Goal: Task Accomplishment & Management: Use online tool/utility

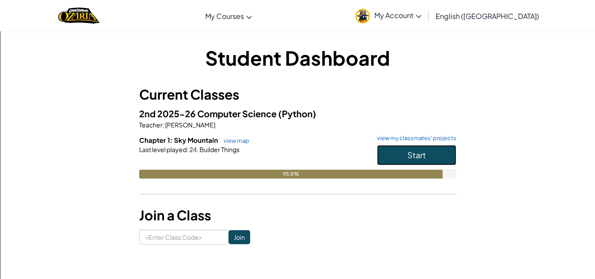
click at [400, 153] on button "Start" at bounding box center [416, 155] width 79 height 20
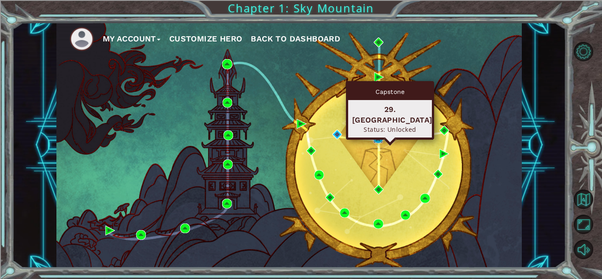
click at [378, 140] on img at bounding box center [378, 138] width 10 height 10
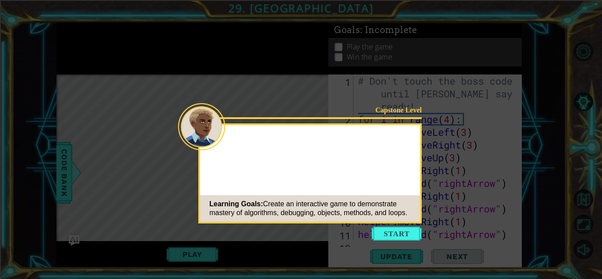
scroll to position [294, 0]
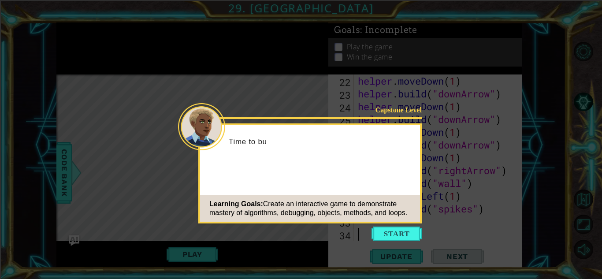
click at [403, 237] on button "Start" at bounding box center [396, 233] width 50 height 14
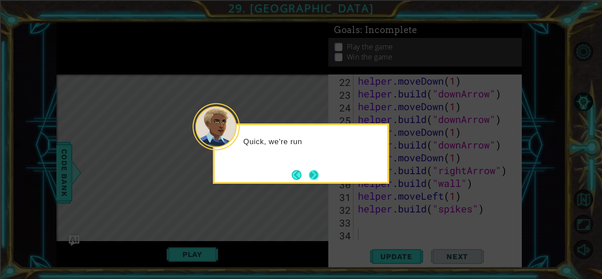
click at [315, 177] on button "Next" at bounding box center [313, 175] width 16 height 16
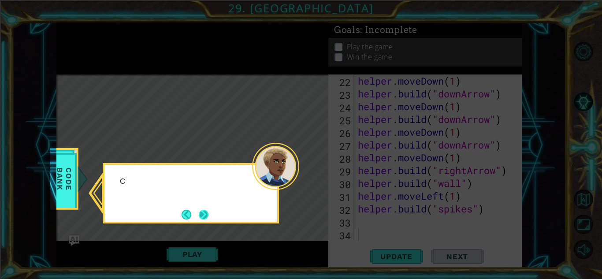
click at [203, 211] on button "Next" at bounding box center [204, 215] width 16 height 16
click at [203, 211] on icon at bounding box center [301, 139] width 602 height 279
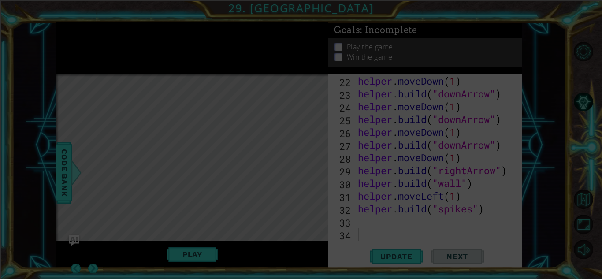
click at [203, 211] on icon at bounding box center [301, 139] width 602 height 279
click at [203, 211] on div "Level Map" at bounding box center [259, 203] width 407 height 259
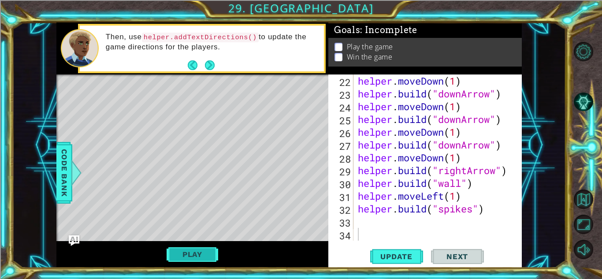
click at [183, 248] on button "Play" at bounding box center [193, 254] width 52 height 17
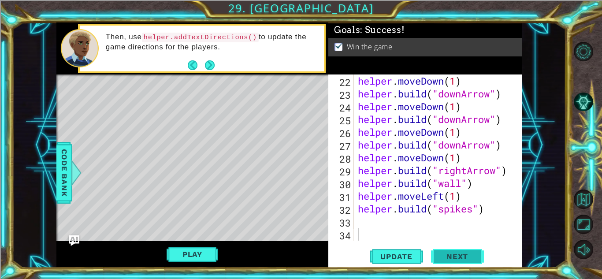
drag, startPoint x: 450, startPoint y: 263, endPoint x: 441, endPoint y: 257, distance: 10.5
click at [441, 257] on span "Next" at bounding box center [456, 256] width 39 height 9
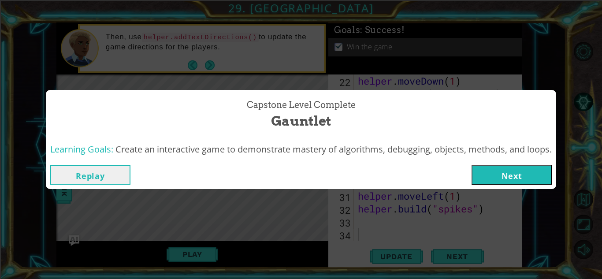
click at [528, 173] on button "Next" at bounding box center [511, 175] width 80 height 20
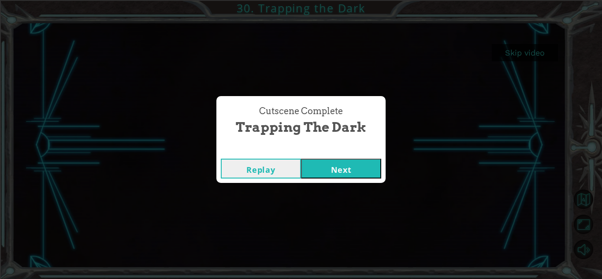
click at [343, 168] on button "Next" at bounding box center [341, 169] width 80 height 20
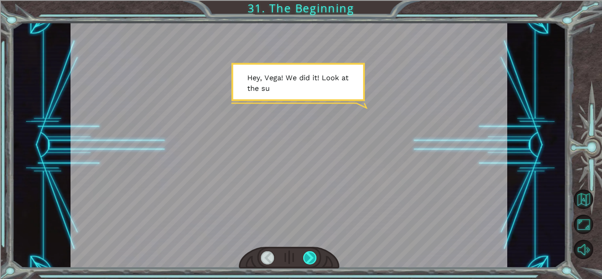
click at [309, 258] on div at bounding box center [310, 257] width 14 height 13
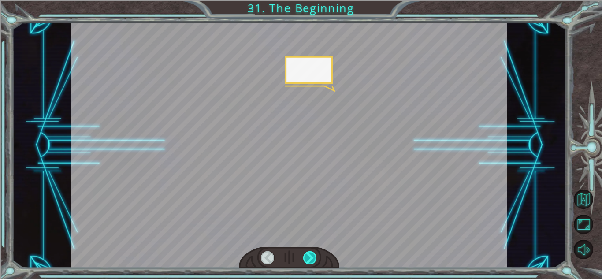
click at [309, 258] on div at bounding box center [310, 257] width 14 height 13
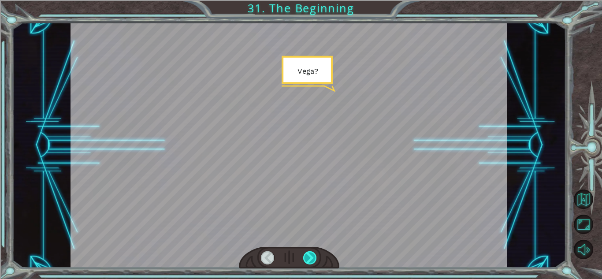
click at [309, 258] on div at bounding box center [310, 257] width 14 height 13
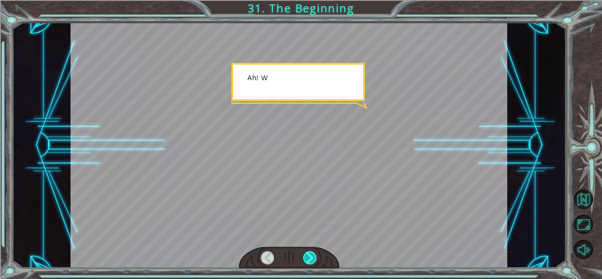
click at [309, 258] on div at bounding box center [310, 257] width 14 height 13
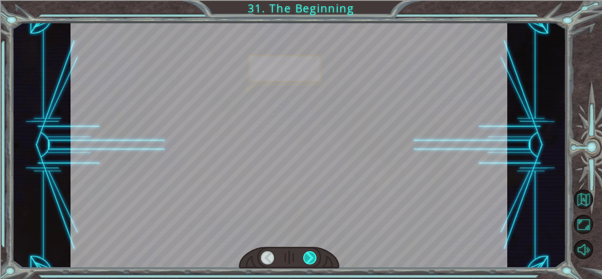
click at [309, 258] on div at bounding box center [310, 257] width 14 height 13
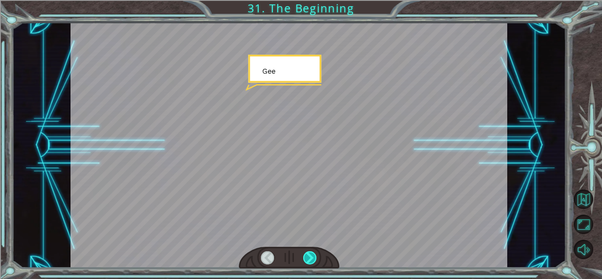
click at [309, 258] on div at bounding box center [310, 257] width 14 height 13
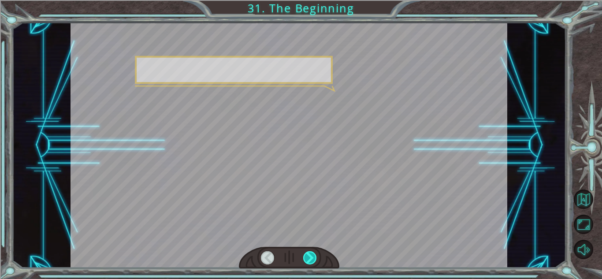
click at [309, 258] on div at bounding box center [310, 257] width 14 height 13
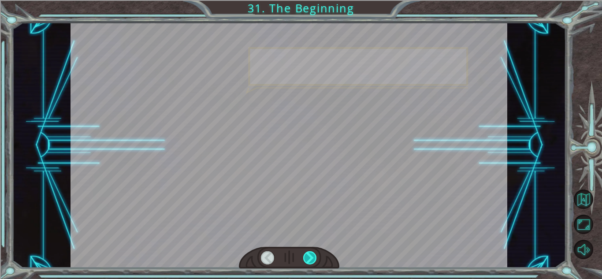
click at [309, 258] on div at bounding box center [310, 257] width 14 height 13
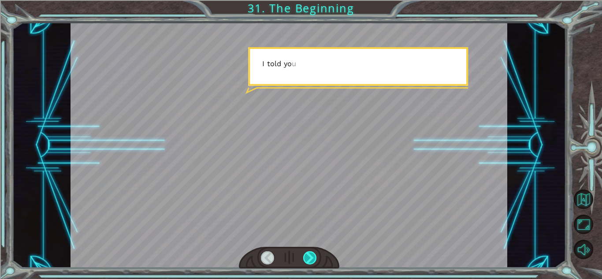
click at [309, 258] on div at bounding box center [310, 257] width 14 height 13
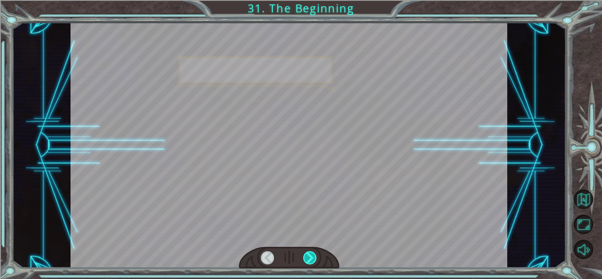
click at [309, 258] on div at bounding box center [310, 257] width 14 height 13
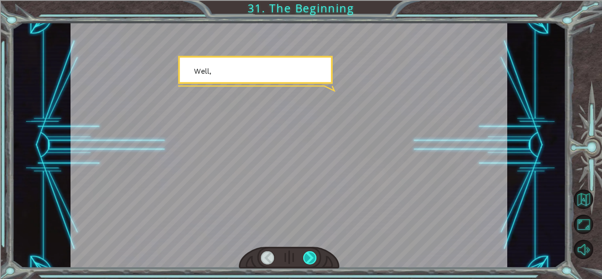
click at [309, 258] on div at bounding box center [310, 257] width 14 height 13
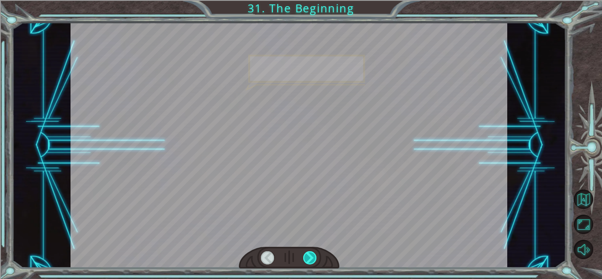
click at [309, 258] on div at bounding box center [310, 257] width 14 height 13
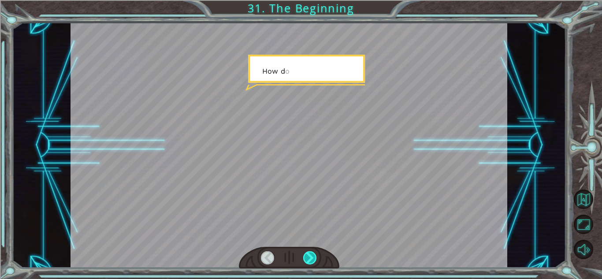
click at [309, 258] on div at bounding box center [310, 257] width 14 height 13
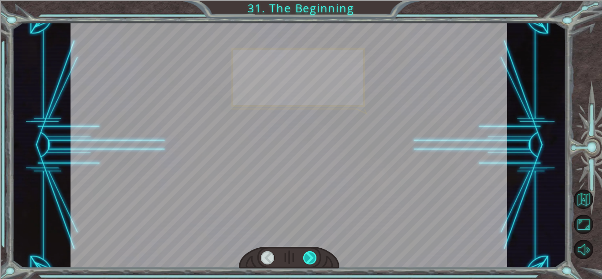
click at [309, 258] on div at bounding box center [310, 257] width 14 height 13
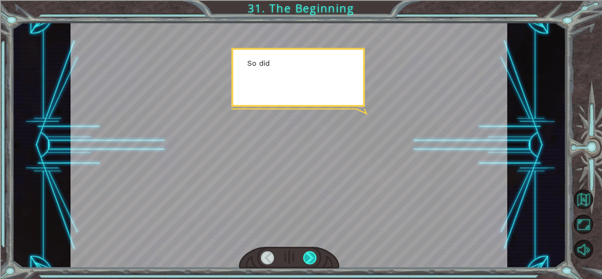
click at [309, 258] on div at bounding box center [310, 257] width 14 height 13
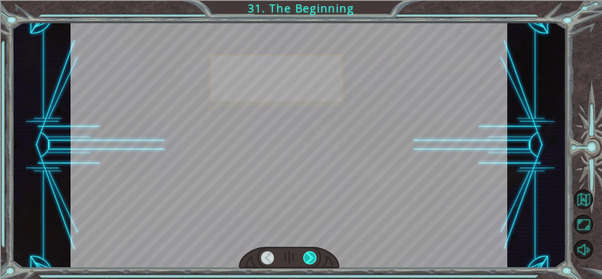
click at [309, 258] on div at bounding box center [310, 257] width 14 height 13
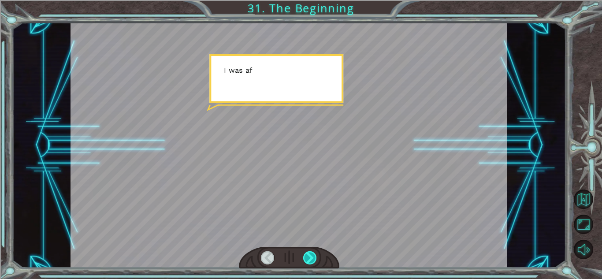
click at [309, 258] on div at bounding box center [310, 257] width 14 height 13
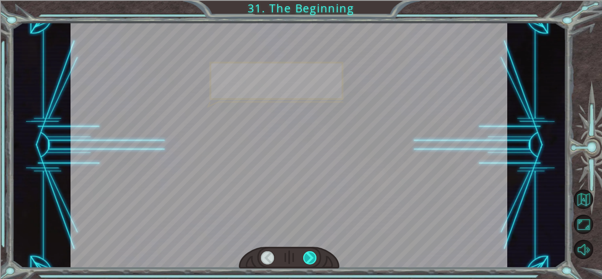
click at [308, 254] on div at bounding box center [310, 257] width 14 height 13
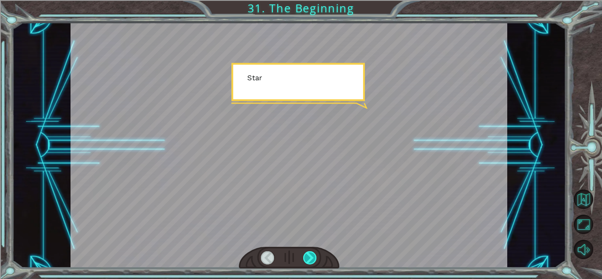
click at [308, 254] on div at bounding box center [310, 257] width 14 height 13
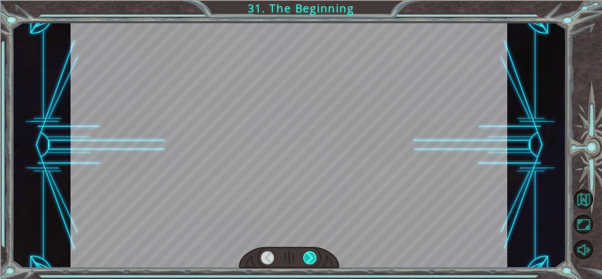
click at [308, 254] on div at bounding box center [310, 257] width 14 height 13
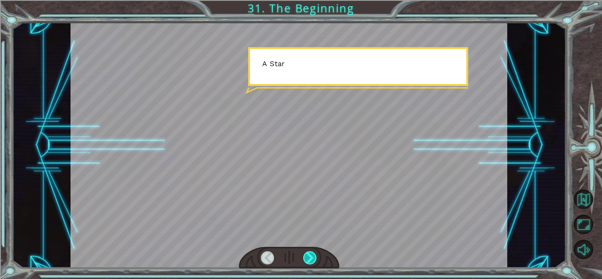
click at [308, 254] on div at bounding box center [310, 257] width 14 height 13
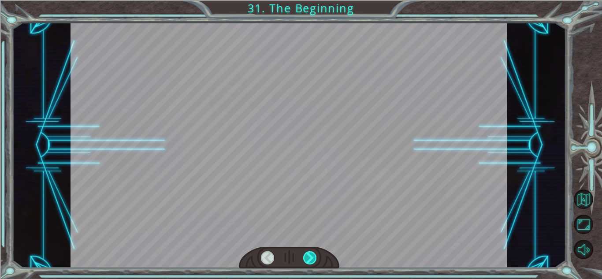
click at [308, 254] on div at bounding box center [310, 257] width 14 height 13
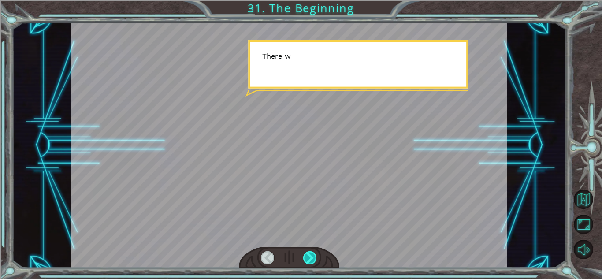
click at [308, 254] on div at bounding box center [310, 257] width 14 height 13
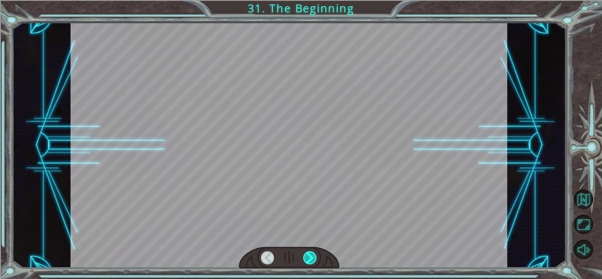
click at [308, 254] on div at bounding box center [310, 257] width 14 height 13
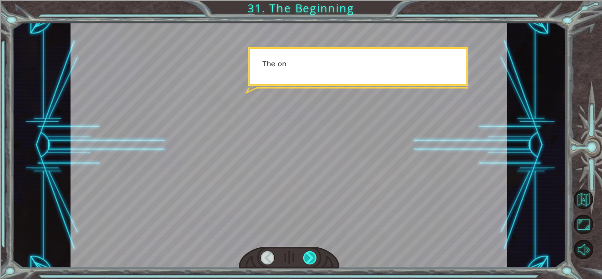
click at [308, 254] on div at bounding box center [310, 257] width 14 height 13
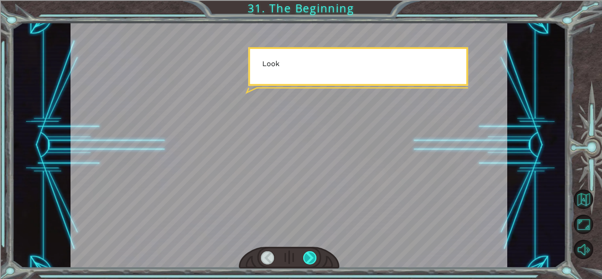
click at [308, 254] on div at bounding box center [310, 257] width 14 height 13
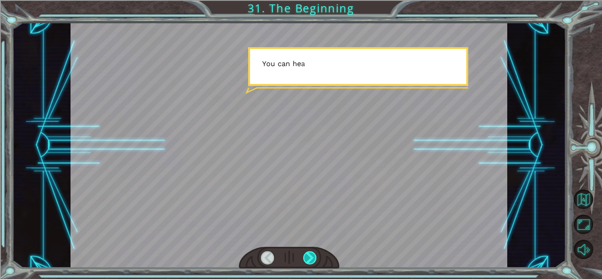
click at [308, 254] on div at bounding box center [310, 257] width 14 height 13
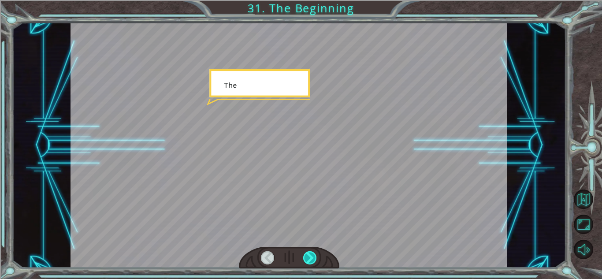
click at [308, 254] on div at bounding box center [310, 257] width 14 height 13
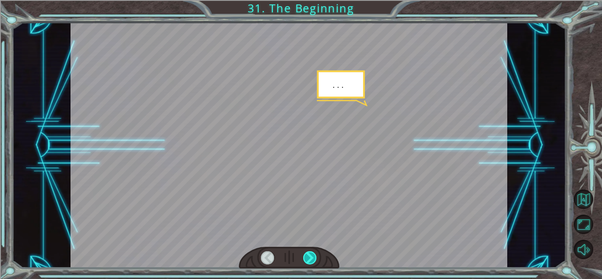
click at [308, 254] on div at bounding box center [310, 257] width 14 height 13
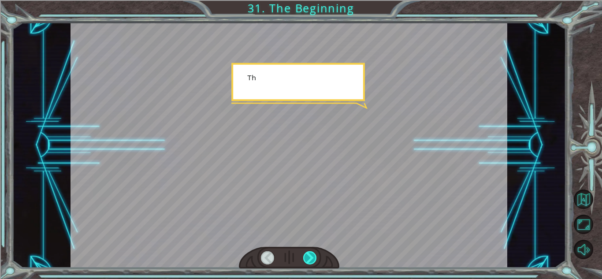
click at [308, 254] on div at bounding box center [310, 257] width 14 height 13
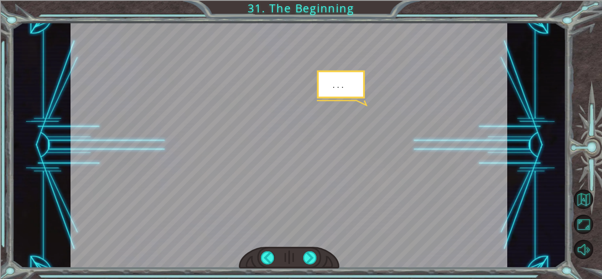
click at [498, 58] on div at bounding box center [288, 144] width 437 height 245
click at [313, 258] on div at bounding box center [310, 257] width 14 height 13
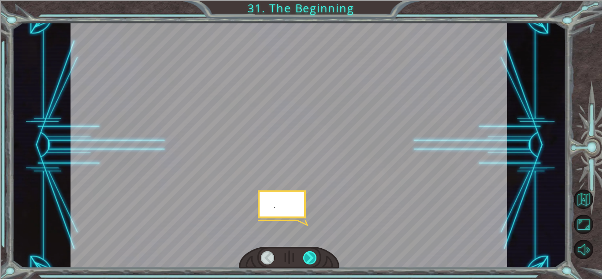
click at [313, 258] on div at bounding box center [310, 257] width 14 height 13
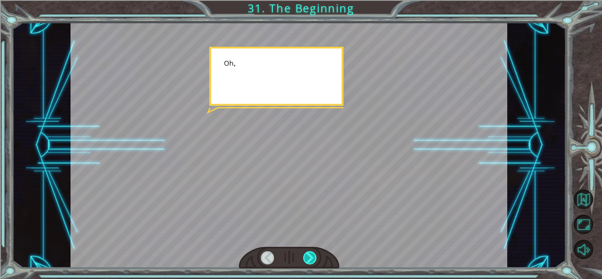
click at [313, 258] on div at bounding box center [310, 257] width 14 height 13
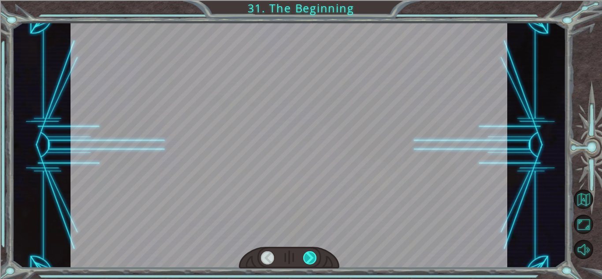
click at [313, 258] on div at bounding box center [310, 257] width 14 height 13
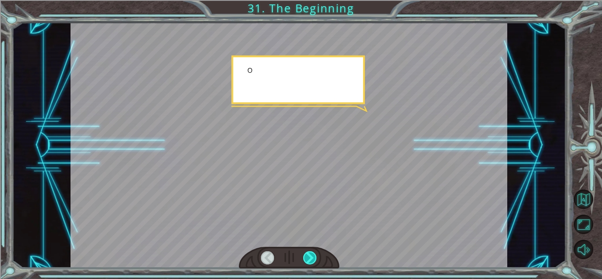
click at [313, 258] on div at bounding box center [310, 257] width 14 height 13
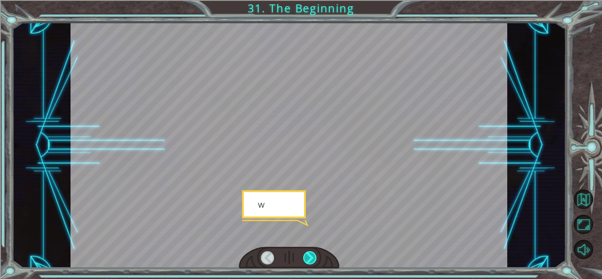
click at [313, 258] on div at bounding box center [310, 257] width 14 height 13
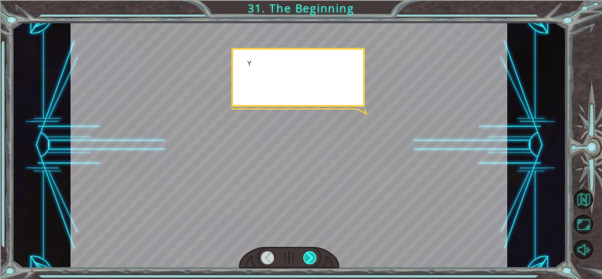
click at [313, 258] on div at bounding box center [310, 257] width 14 height 13
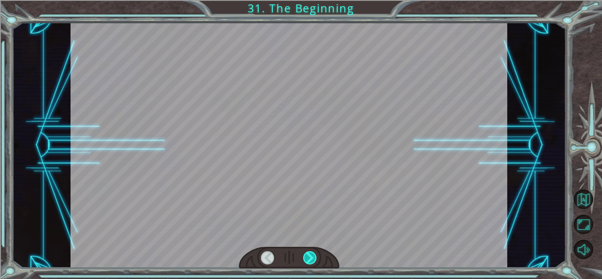
click at [313, 258] on div at bounding box center [310, 257] width 14 height 13
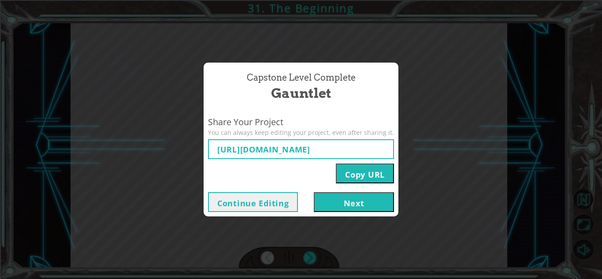
type input "[URL][DOMAIN_NAME]"
click at [363, 205] on button "Next" at bounding box center [354, 202] width 80 height 20
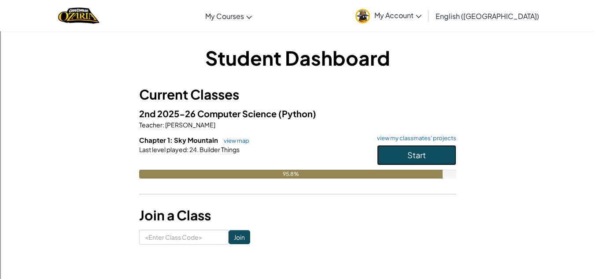
click at [448, 158] on button "Start" at bounding box center [416, 155] width 79 height 20
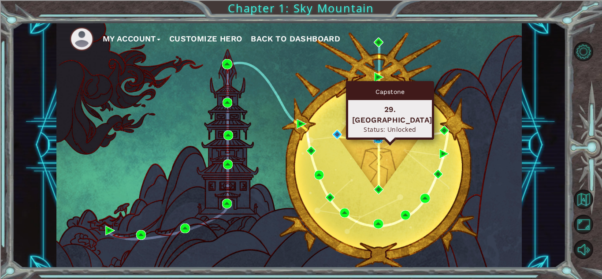
click at [378, 140] on img at bounding box center [378, 138] width 10 height 10
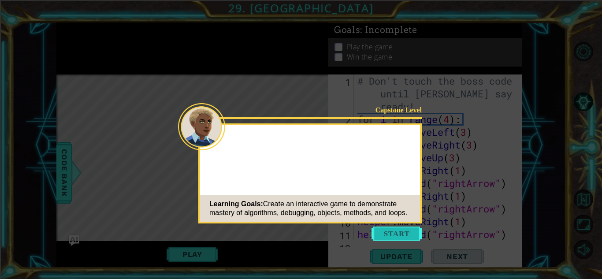
click at [405, 235] on button "Start" at bounding box center [396, 233] width 50 height 14
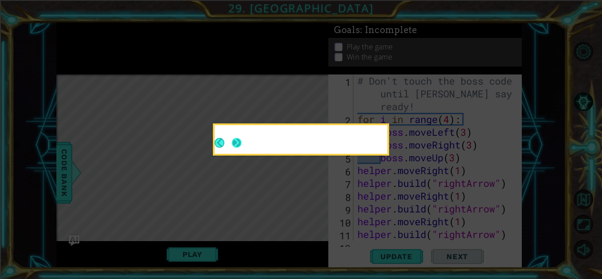
click at [230, 137] on button "Next" at bounding box center [237, 143] width 14 height 14
click at [235, 140] on button "Next" at bounding box center [236, 143] width 12 height 12
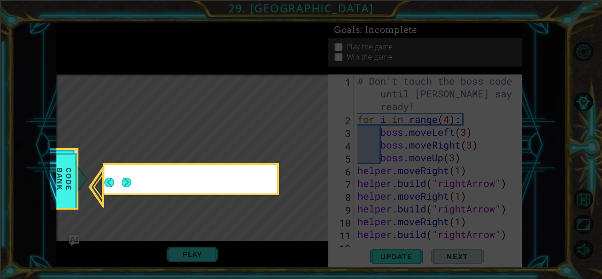
click at [133, 181] on button "Next" at bounding box center [125, 181] width 15 height 15
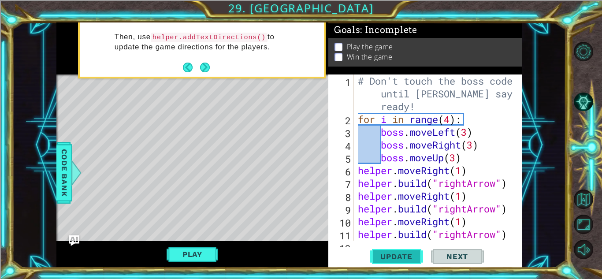
click at [396, 250] on button "Update" at bounding box center [396, 256] width 53 height 19
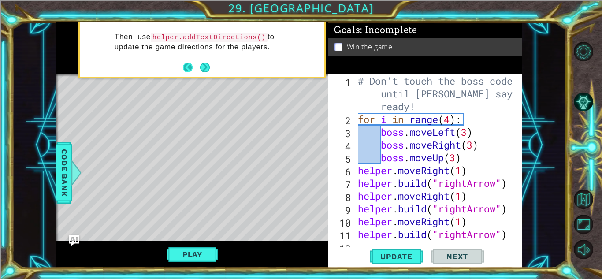
click at [189, 67] on button "Back" at bounding box center [191, 68] width 17 height 10
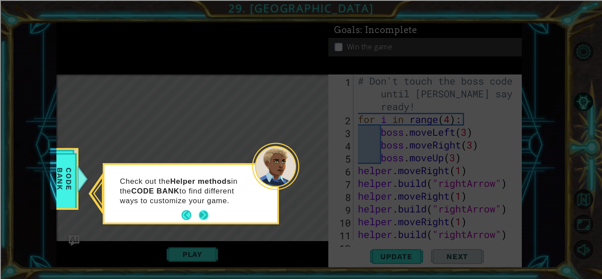
click at [199, 217] on button "Next" at bounding box center [203, 215] width 11 height 11
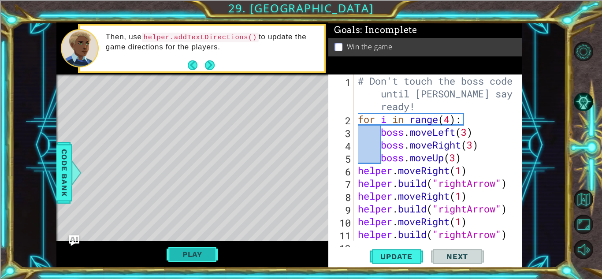
click at [203, 249] on button "Play" at bounding box center [193, 254] width 52 height 17
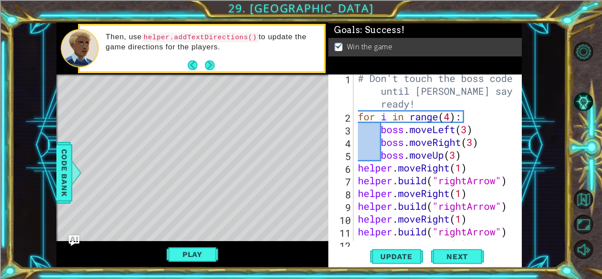
scroll to position [3, 0]
click at [364, 146] on div "# Don't touch the boss code until [PERSON_NAME] says you're ready! for i in ran…" at bounding box center [436, 180] width 161 height 217
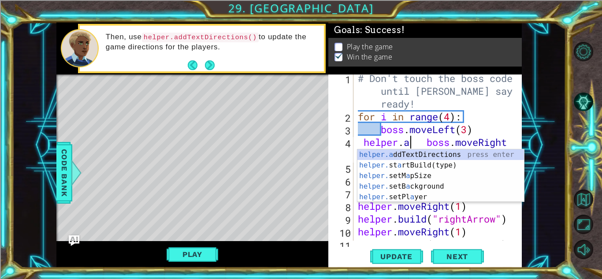
scroll to position [0, 3]
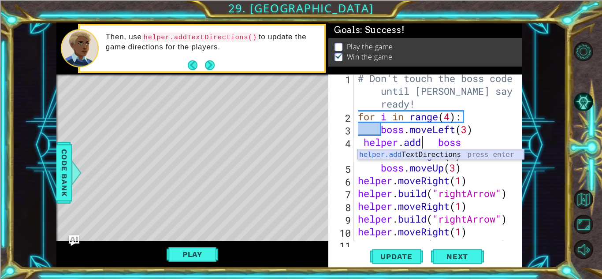
click at [405, 156] on div "helper.add TextDirections press enter" at bounding box center [440, 165] width 167 height 32
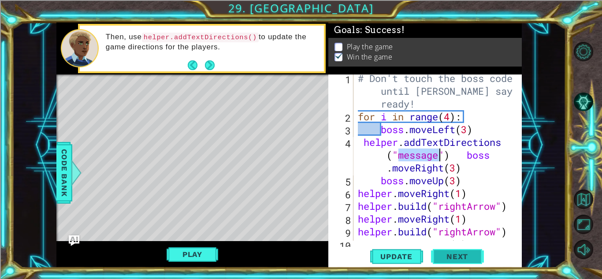
type textarea "helper.addTextDirections("message") boss.moveRight(3)"
click at [455, 252] on span "Next" at bounding box center [456, 256] width 39 height 9
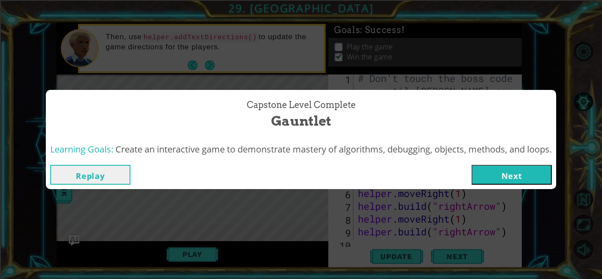
click at [495, 173] on button "Next" at bounding box center [511, 175] width 80 height 20
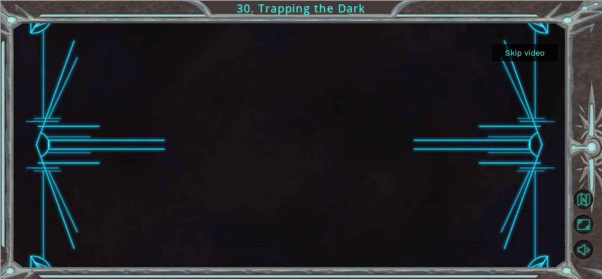
drag, startPoint x: 529, startPoint y: 45, endPoint x: 530, endPoint y: 52, distance: 7.6
click at [530, 52] on button "Skip video" at bounding box center [525, 52] width 66 height 17
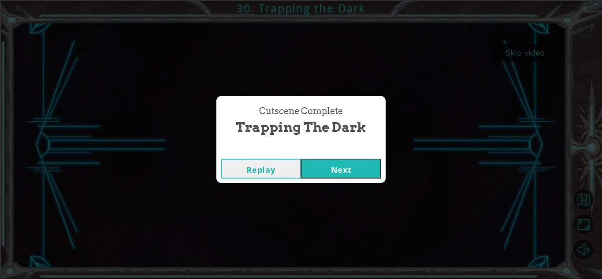
click at [365, 171] on button "Next" at bounding box center [341, 169] width 80 height 20
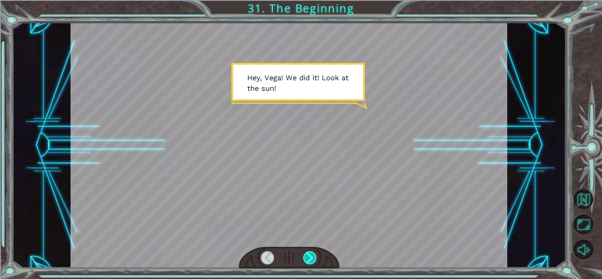
click at [310, 260] on div at bounding box center [310, 257] width 14 height 13
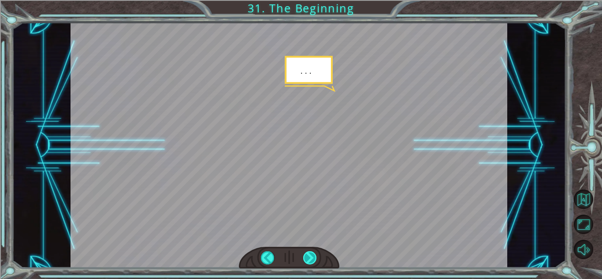
click at [310, 260] on div at bounding box center [310, 257] width 14 height 13
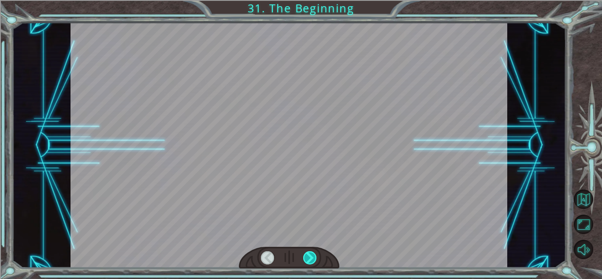
click at [310, 260] on div at bounding box center [310, 257] width 14 height 13
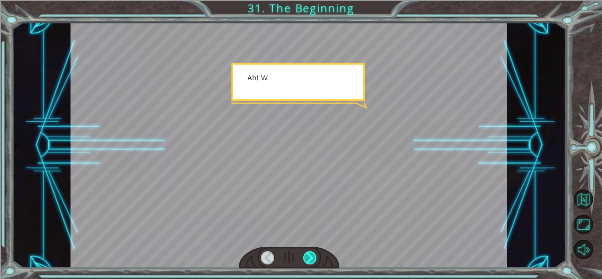
click at [310, 260] on div at bounding box center [310, 257] width 14 height 13
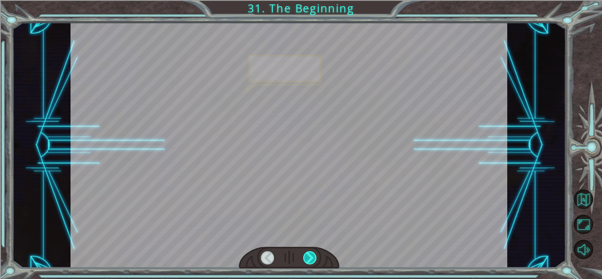
click at [310, 260] on div at bounding box center [310, 257] width 14 height 13
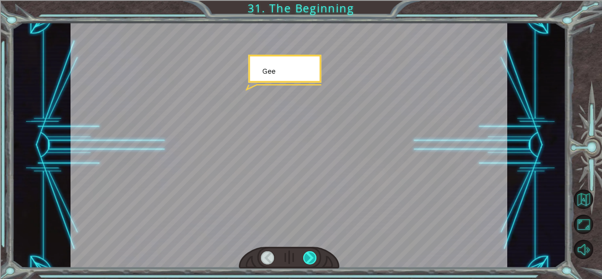
click at [310, 260] on div at bounding box center [310, 257] width 14 height 13
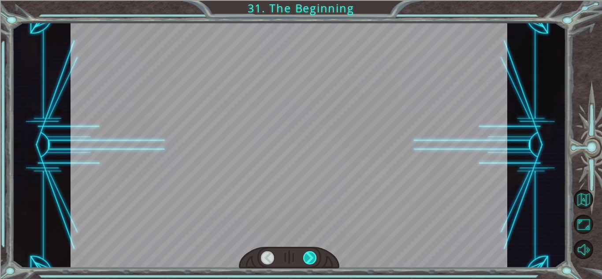
click at [310, 260] on div at bounding box center [310, 257] width 14 height 13
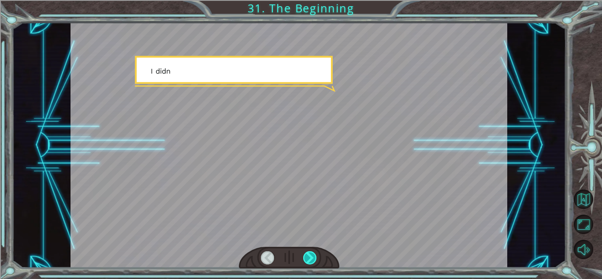
click at [310, 260] on div at bounding box center [310, 257] width 14 height 13
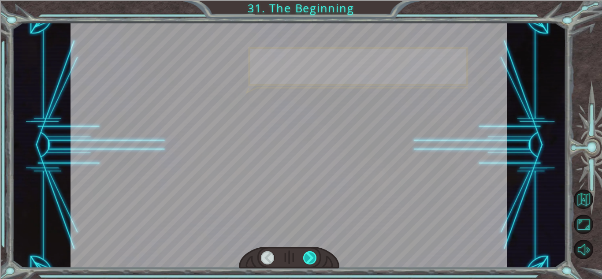
click at [310, 260] on div at bounding box center [310, 257] width 14 height 13
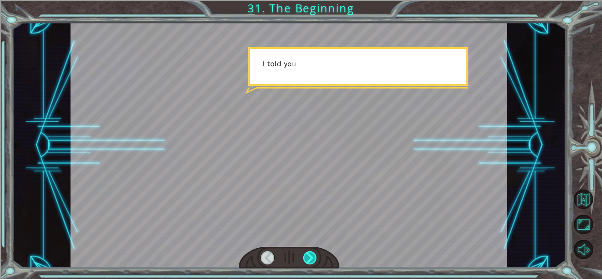
click at [310, 260] on div at bounding box center [310, 257] width 14 height 13
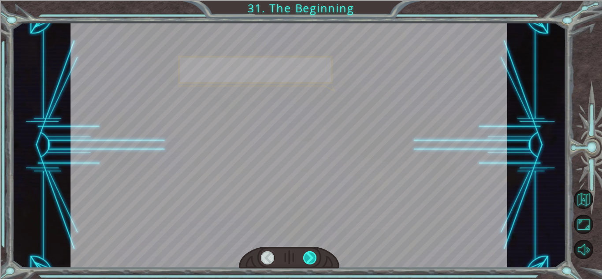
click at [310, 260] on div at bounding box center [310, 257] width 14 height 13
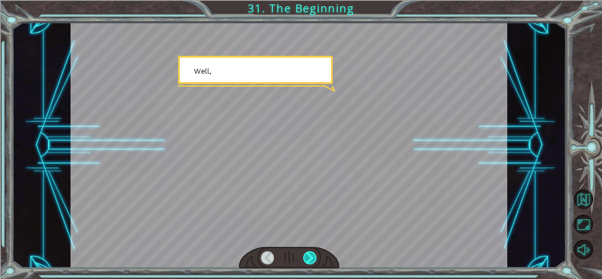
click at [310, 260] on div at bounding box center [310, 257] width 14 height 13
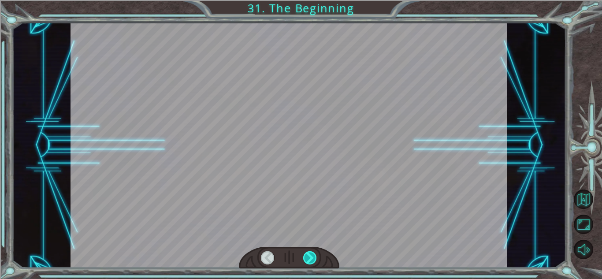
click at [310, 260] on div at bounding box center [310, 257] width 14 height 13
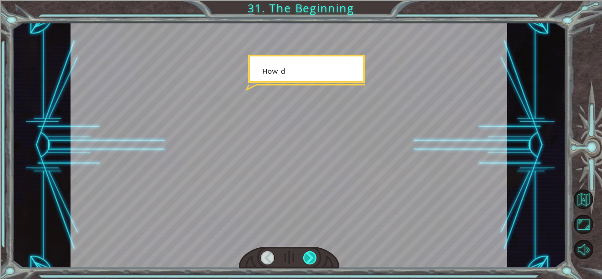
click at [310, 260] on div at bounding box center [310, 257] width 14 height 13
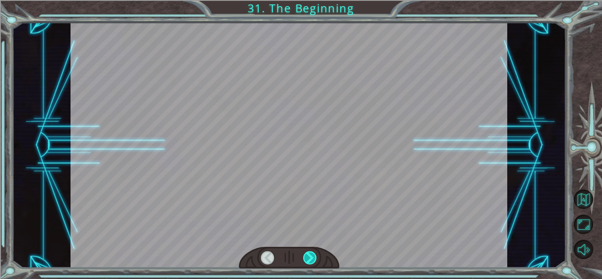
click at [310, 260] on div at bounding box center [310, 257] width 14 height 13
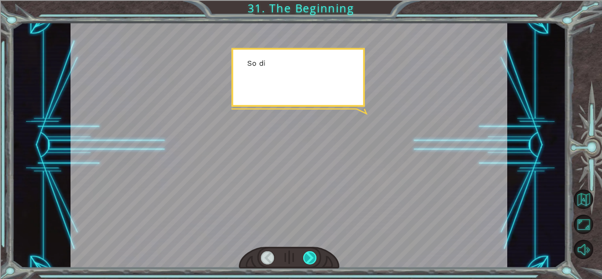
click at [310, 260] on div at bounding box center [310, 257] width 14 height 13
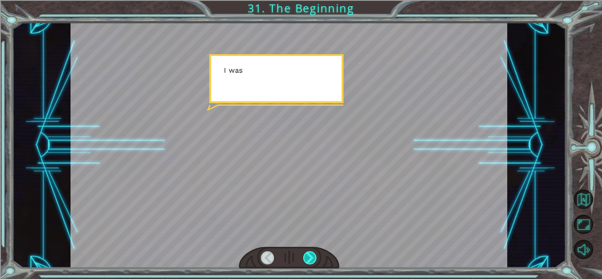
click at [310, 260] on div at bounding box center [310, 257] width 14 height 13
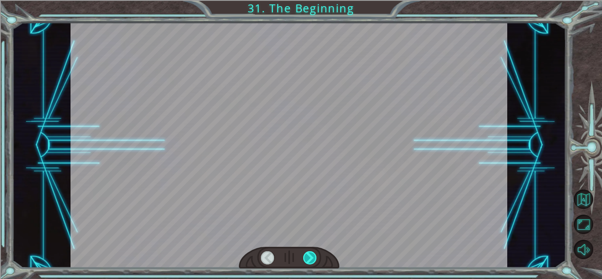
click at [310, 260] on div at bounding box center [310, 257] width 14 height 13
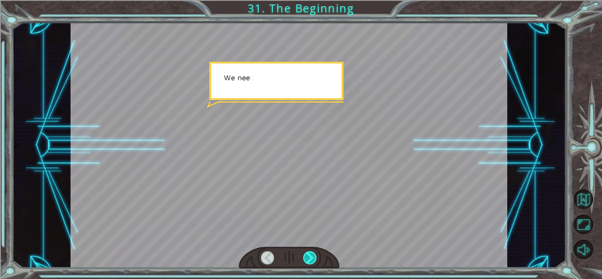
click at [310, 260] on div at bounding box center [310, 257] width 14 height 13
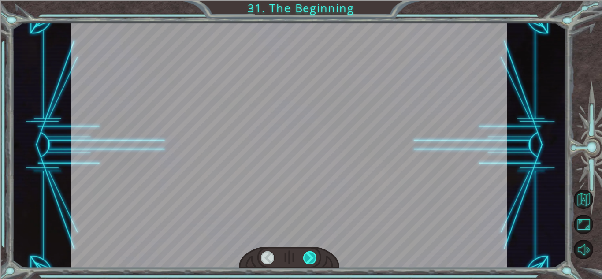
click at [310, 260] on div at bounding box center [310, 257] width 14 height 13
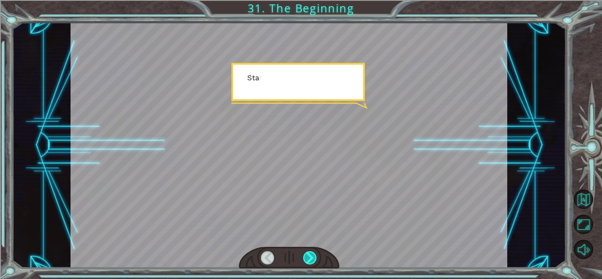
click at [310, 260] on div at bounding box center [310, 257] width 14 height 13
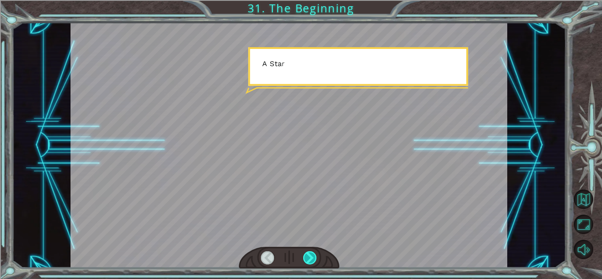
click at [310, 260] on div at bounding box center [310, 257] width 14 height 13
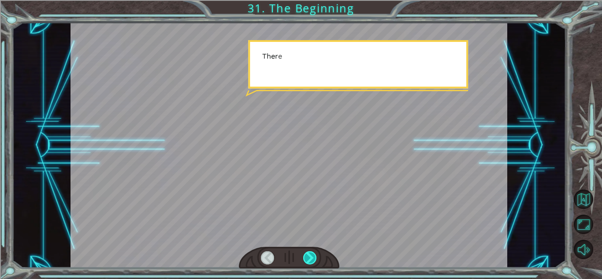
click at [310, 260] on div at bounding box center [310, 257] width 14 height 13
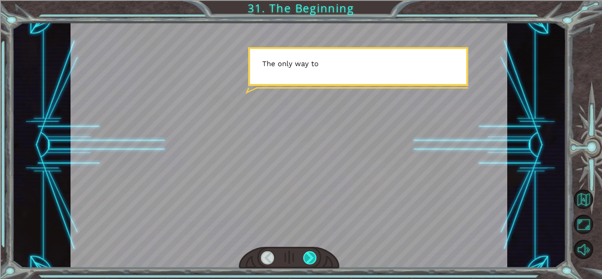
click at [310, 260] on div at bounding box center [310, 257] width 14 height 13
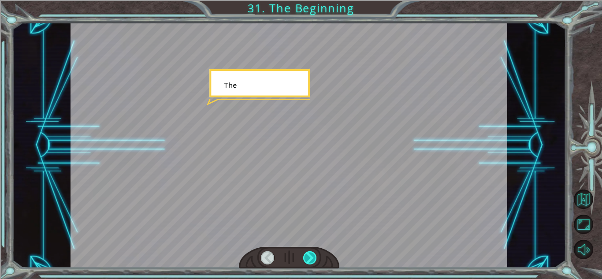
click at [310, 260] on div at bounding box center [310, 257] width 14 height 13
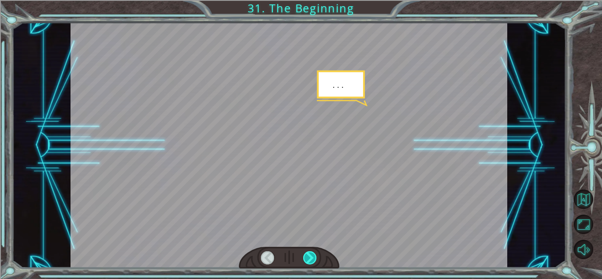
click at [310, 260] on div at bounding box center [310, 257] width 14 height 13
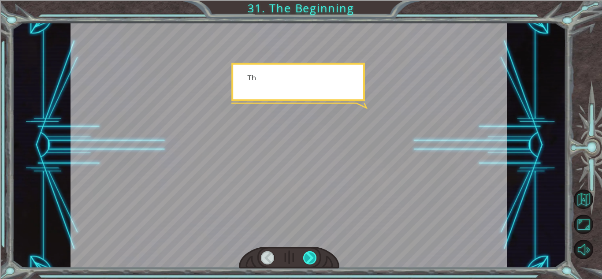
click at [310, 260] on div at bounding box center [310, 257] width 14 height 13
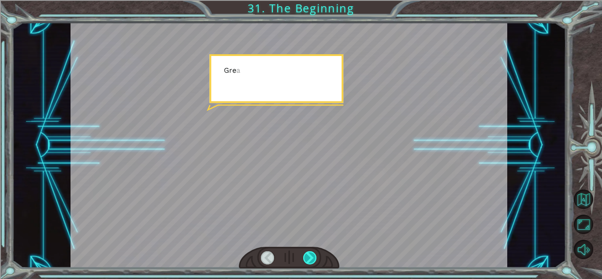
click at [310, 260] on div at bounding box center [310, 257] width 14 height 13
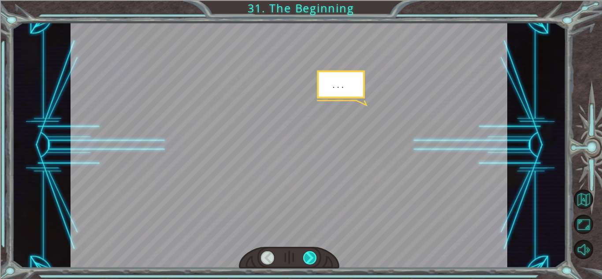
click at [310, 260] on div at bounding box center [310, 257] width 14 height 13
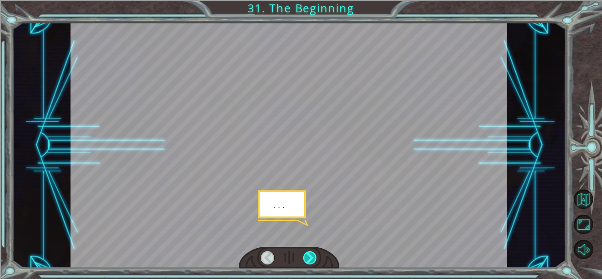
click at [310, 260] on div at bounding box center [310, 257] width 14 height 13
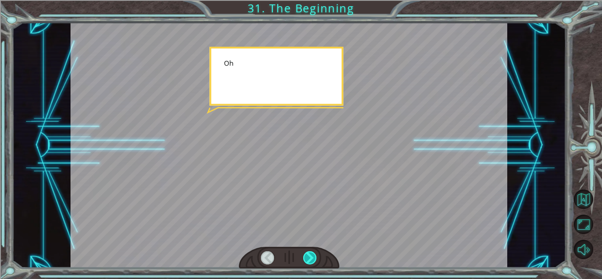
click at [310, 260] on div at bounding box center [310, 257] width 14 height 13
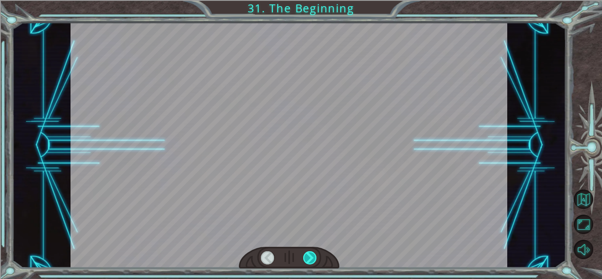
click at [310, 260] on div at bounding box center [310, 257] width 14 height 13
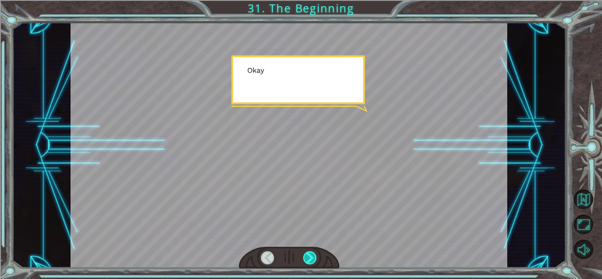
click at [310, 260] on div at bounding box center [310, 257] width 14 height 13
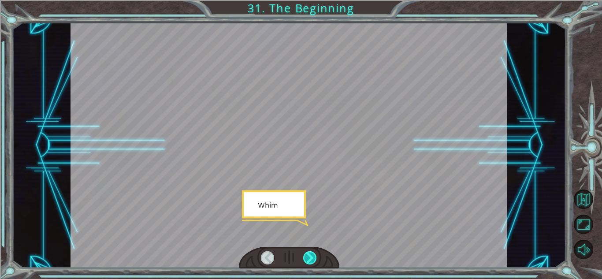
click at [310, 260] on div at bounding box center [310, 257] width 14 height 13
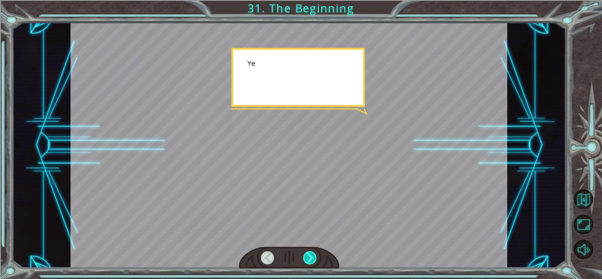
click at [310, 260] on div at bounding box center [310, 257] width 14 height 13
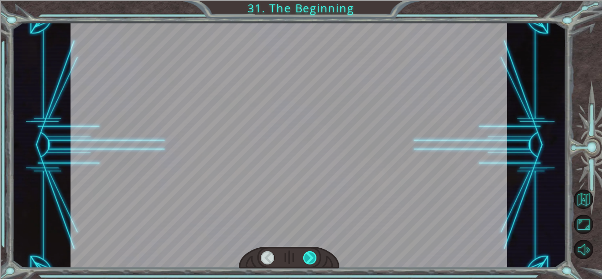
click at [310, 260] on div at bounding box center [310, 257] width 14 height 13
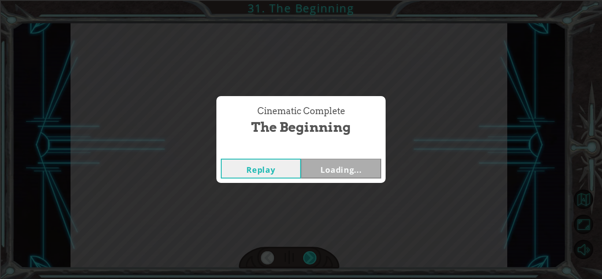
click at [310, 260] on div "Cinematic Complete The Beginning Replay Loading..." at bounding box center [301, 139] width 602 height 279
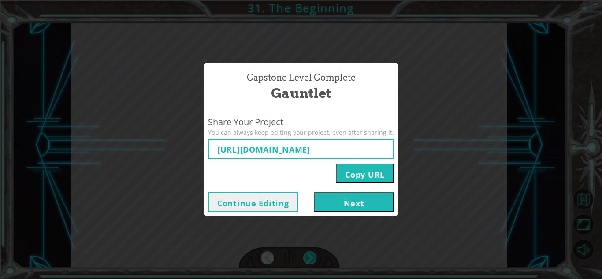
click at [310, 260] on div "Capstone Level Complete Gauntlet Share Your Project You can always keep editing…" at bounding box center [301, 139] width 602 height 279
type input "[URL][DOMAIN_NAME]"
click at [310, 260] on div "Capstone Level Complete Gauntlet Share Your Project You can always keep editing…" at bounding box center [301, 139] width 602 height 279
click at [355, 192] on button "Next" at bounding box center [354, 202] width 80 height 20
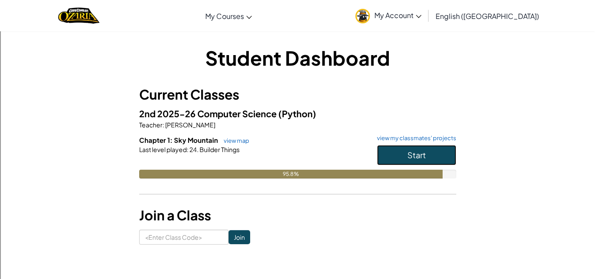
click at [411, 153] on span "Start" at bounding box center [416, 155] width 19 height 10
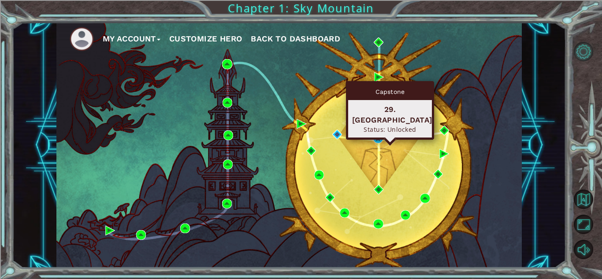
click at [579, 55] on button "Level Options" at bounding box center [583, 51] width 19 height 19
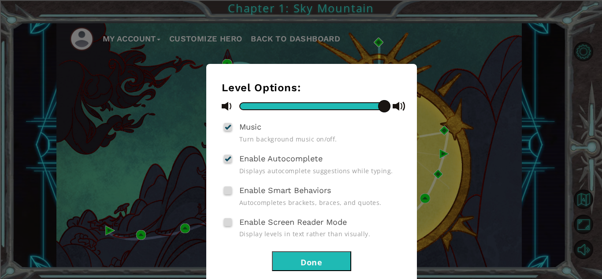
click at [306, 261] on button "Done" at bounding box center [311, 261] width 79 height 20
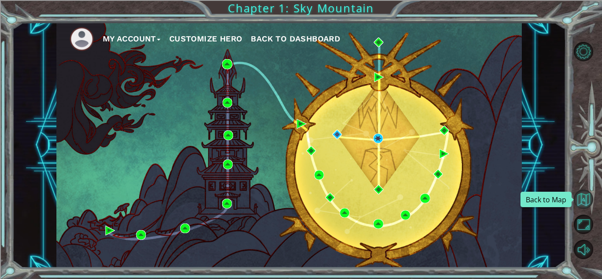
click at [585, 195] on button "Back to Map" at bounding box center [583, 198] width 19 height 19
click at [239, 41] on button "Customize Hero" at bounding box center [205, 38] width 73 height 13
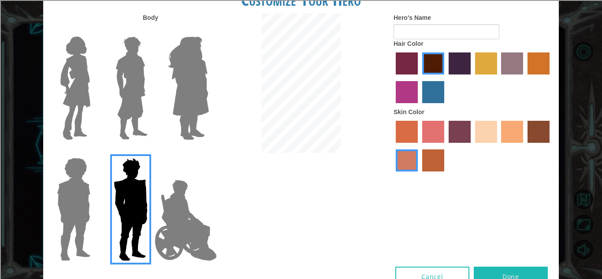
type input "[PERSON_NAME]"
click at [496, 274] on button "Done" at bounding box center [511, 277] width 74 height 20
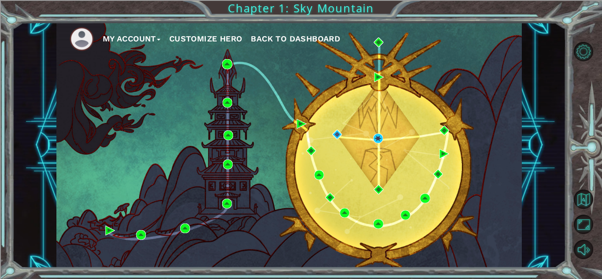
click at [82, 39] on img at bounding box center [82, 39] width 24 height 24
click at [114, 38] on button "My Account" at bounding box center [132, 38] width 58 height 13
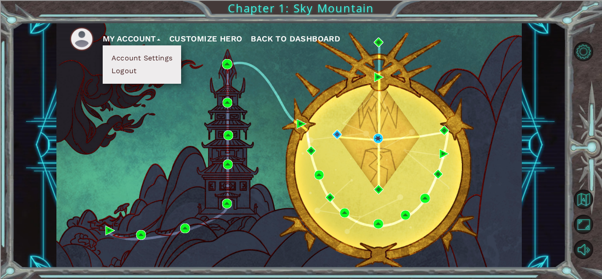
click at [61, 89] on div "My Account Account Settings Logout Customize Hero Back to Dashboard" at bounding box center [288, 144] width 465 height 245
click at [81, 67] on div "My Account Account Settings Logout Customize Hero Back to Dashboard" at bounding box center [288, 144] width 465 height 245
click at [126, 42] on button "My Account" at bounding box center [132, 38] width 58 height 13
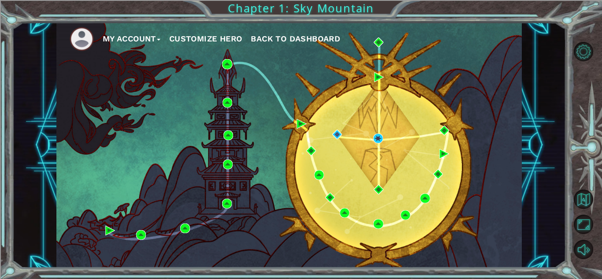
click at [293, 35] on span "Back to Dashboard" at bounding box center [295, 38] width 89 height 9
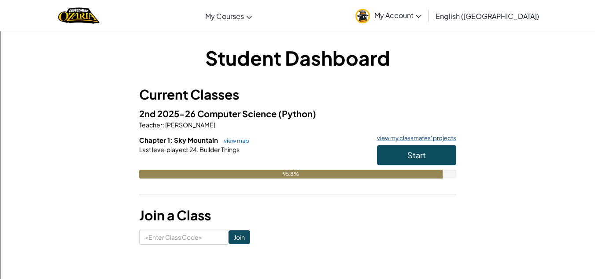
click at [435, 139] on link "view my classmates' projects" at bounding box center [415, 138] width 84 height 6
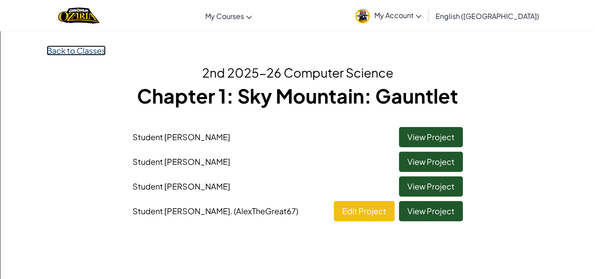
click at [84, 51] on link "Back to Classes" at bounding box center [76, 50] width 59 height 10
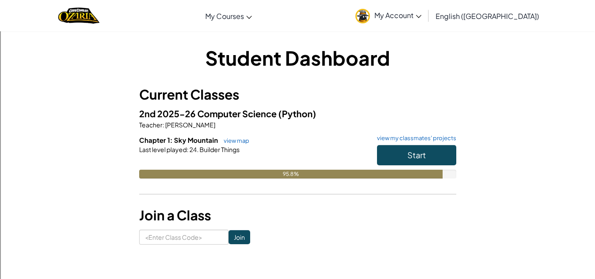
click at [422, 16] on span "My Account" at bounding box center [397, 15] width 47 height 9
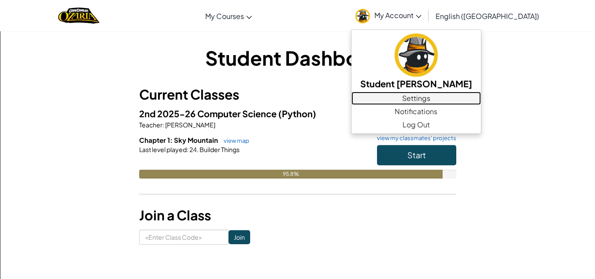
click at [460, 100] on link "Settings" at bounding box center [417, 98] width 130 height 13
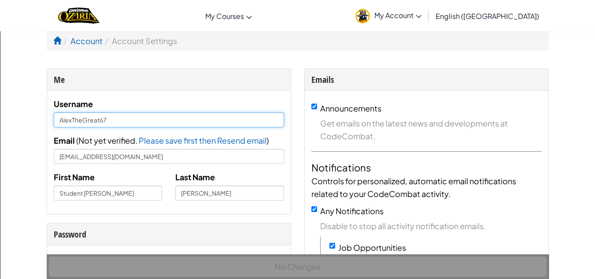
drag, startPoint x: 116, startPoint y: 119, endPoint x: 40, endPoint y: 110, distance: 76.7
type input "MangoAlex67"
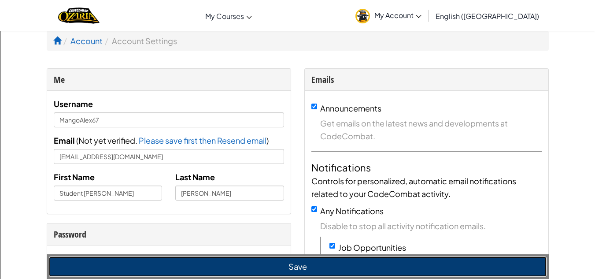
click at [175, 274] on button "Save" at bounding box center [298, 266] width 498 height 20
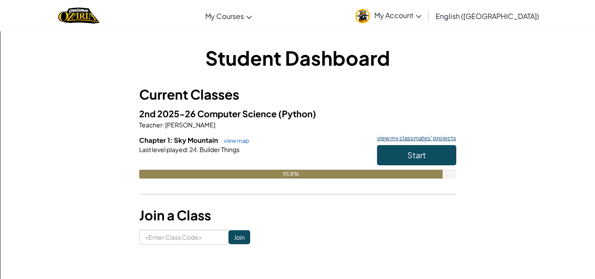
click at [401, 135] on link "view my classmates' projects" at bounding box center [415, 138] width 84 height 6
click at [421, 155] on span "Start" at bounding box center [416, 155] width 19 height 10
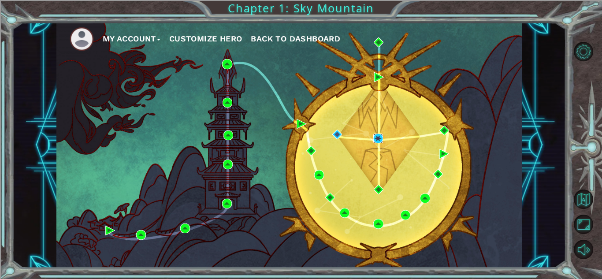
click at [379, 139] on img at bounding box center [378, 138] width 10 height 10
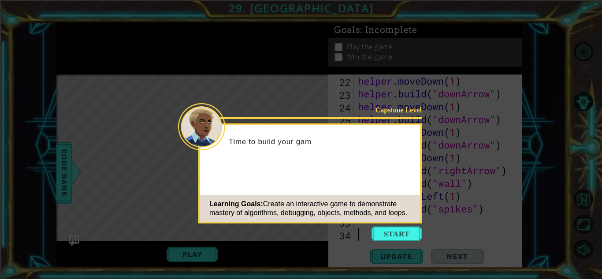
scroll to position [294, 0]
click at [343, 147] on div "Time to build your game." at bounding box center [310, 146] width 220 height 35
click at [395, 230] on button "Start" at bounding box center [396, 233] width 50 height 14
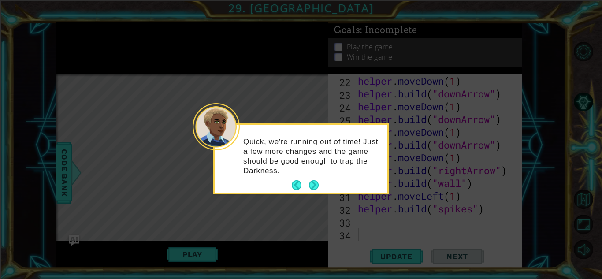
click at [317, 178] on div "Quick, we're running out of time! Just a few more changes and the game should b…" at bounding box center [301, 161] width 173 height 64
click at [313, 182] on button "Next" at bounding box center [314, 185] width 16 height 16
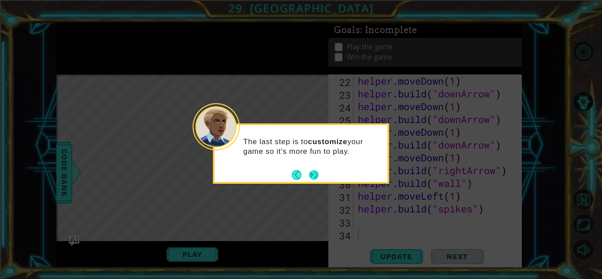
click at [310, 175] on button "Next" at bounding box center [313, 175] width 16 height 16
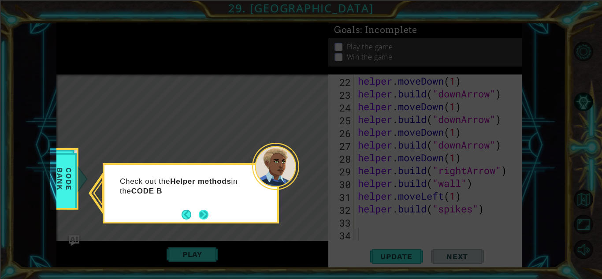
click at [200, 214] on button "Next" at bounding box center [204, 214] width 12 height 12
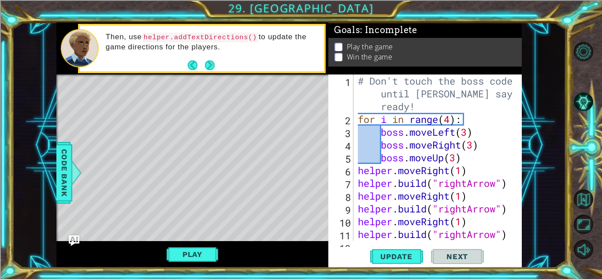
scroll to position [0, 0]
click at [365, 149] on div "# Don't touch the boss code until [PERSON_NAME] says you're ready! for i in ran…" at bounding box center [436, 182] width 161 height 217
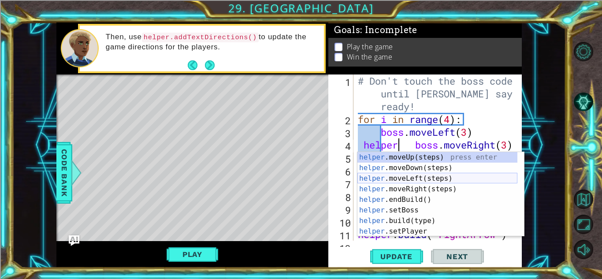
scroll to position [42, 0]
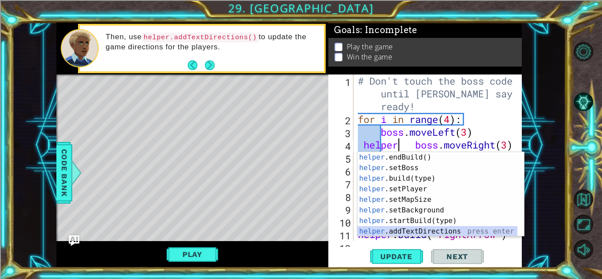
click at [405, 232] on div "helper .endBuild() press enter helper .setBoss press enter helper .build(type) …" at bounding box center [437, 205] width 160 height 106
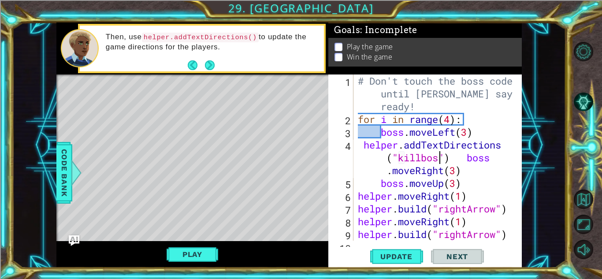
scroll to position [0, 9]
type textarea "helper.addTextDirections("killboss") boss.moveRight(3)"
click at [418, 255] on span "Update" at bounding box center [396, 256] width 50 height 9
click at [200, 255] on button "Play" at bounding box center [193, 254] width 52 height 17
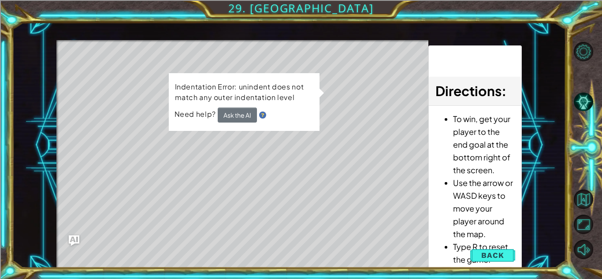
click at [262, 118] on div "Need help? Ask the AI" at bounding box center [243, 114] width 139 height 15
click at [248, 113] on button "Ask the AI" at bounding box center [237, 114] width 40 height 15
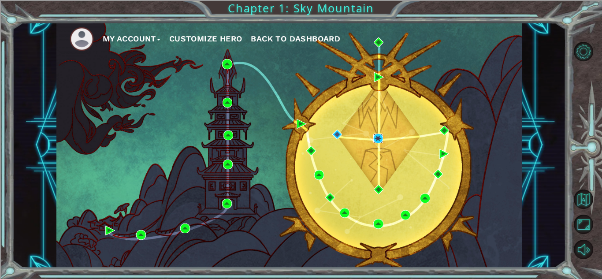
click at [373, 139] on img at bounding box center [378, 138] width 10 height 10
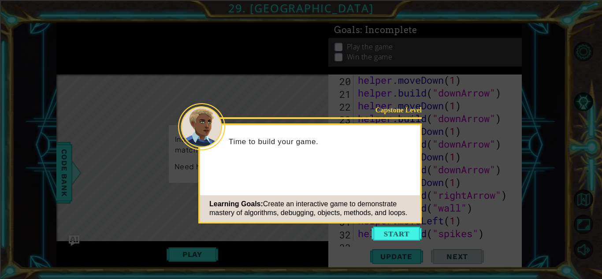
scroll to position [319, 0]
click at [398, 237] on button "Start" at bounding box center [396, 233] width 50 height 14
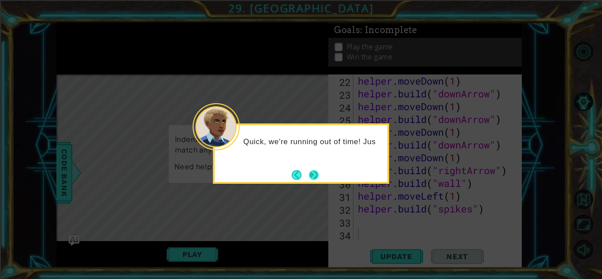
click at [311, 176] on button "Next" at bounding box center [313, 174] width 15 height 15
click at [309, 173] on button "Next" at bounding box center [314, 175] width 10 height 10
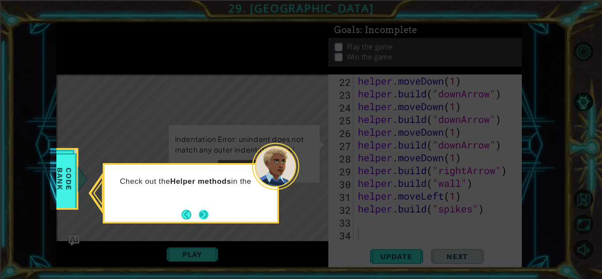
click at [201, 217] on button "Next" at bounding box center [203, 214] width 11 height 11
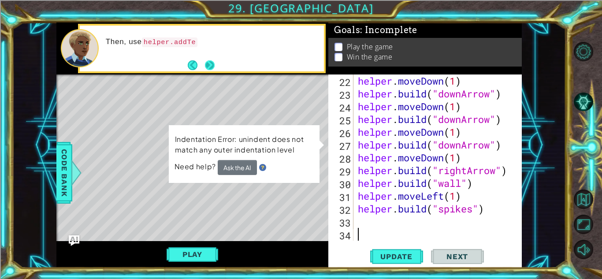
click at [210, 67] on button "Next" at bounding box center [209, 65] width 15 height 15
click at [210, 67] on button "Next" at bounding box center [210, 65] width 16 height 16
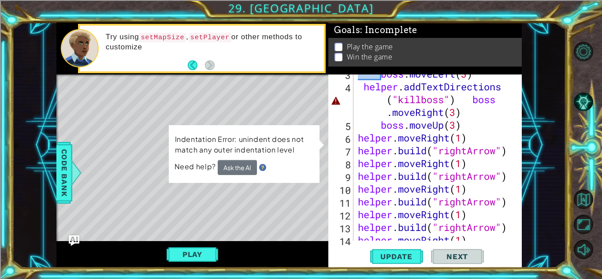
scroll to position [0, 0]
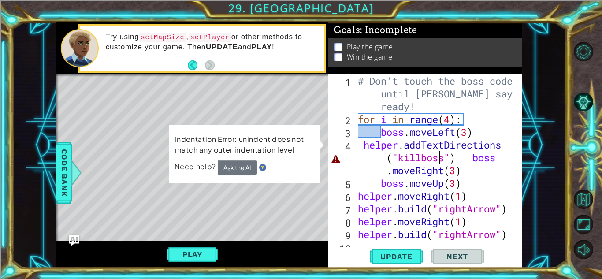
click at [442, 158] on div "# Don't touch the boss code until [PERSON_NAME] says you're ready! for i in ran…" at bounding box center [436, 182] width 161 height 217
click at [443, 158] on div "# Don't touch the boss code until [PERSON_NAME] says you're ready! for i in ran…" at bounding box center [436, 182] width 161 height 217
drag, startPoint x: 448, startPoint y: 156, endPoint x: 393, endPoint y: 156, distance: 55.1
click at [393, 156] on div "# Don't touch the boss code until [PERSON_NAME] says you're ready! for i in ran…" at bounding box center [436, 182] width 161 height 217
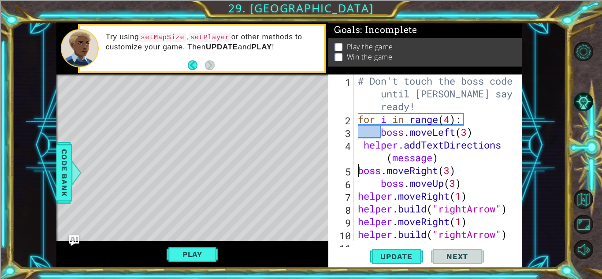
scroll to position [0, 4]
click at [410, 259] on span "Update" at bounding box center [396, 256] width 50 height 9
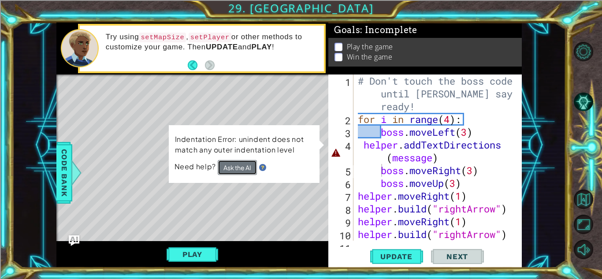
click at [240, 169] on button "Ask the AI" at bounding box center [237, 167] width 39 height 15
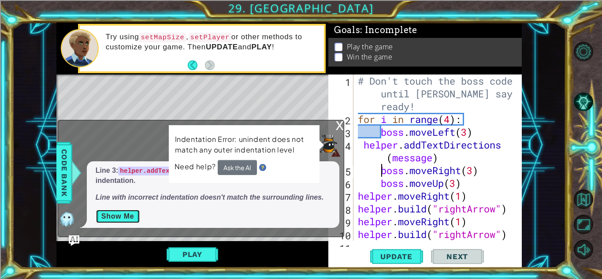
click at [123, 215] on button "Show Me" at bounding box center [118, 216] width 44 height 14
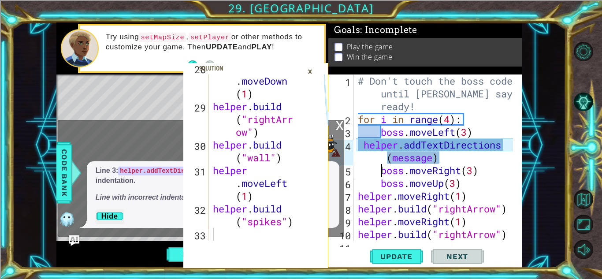
scroll to position [1060, 0]
click at [313, 70] on div "×" at bounding box center [310, 71] width 14 height 15
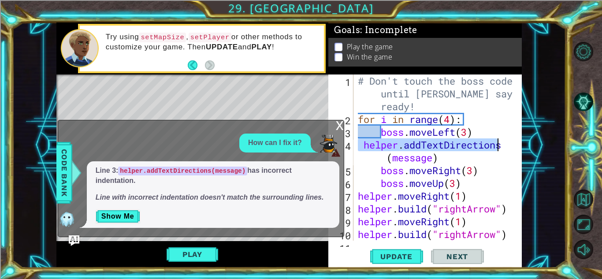
drag, startPoint x: 357, startPoint y: 143, endPoint x: 514, endPoint y: 146, distance: 156.9
click at [514, 146] on div "helper.addTextDirections(message) 1 2 3 4 5 6 7 8 9 10 11 # Don't touch the bos…" at bounding box center [423, 157] width 191 height 166
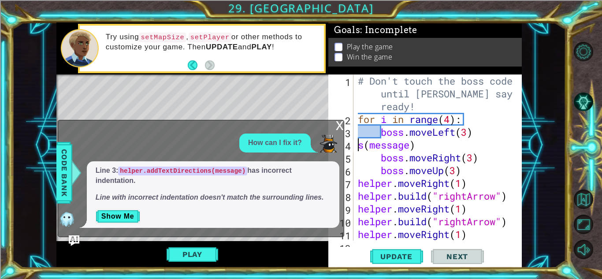
click at [416, 141] on div "# Don't touch the boss code until [PERSON_NAME] says you're ready! for i in ran…" at bounding box center [436, 182] width 161 height 217
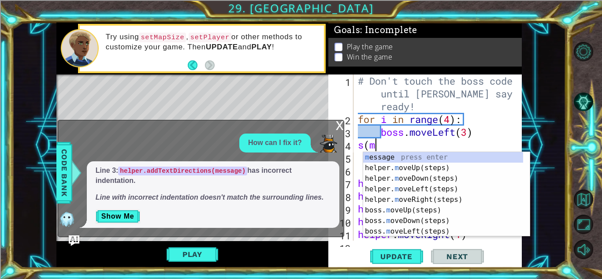
scroll to position [0, 0]
type textarea "s"
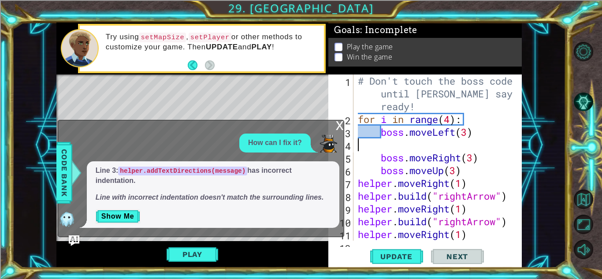
type textarea "boss.moveLeft(3)"
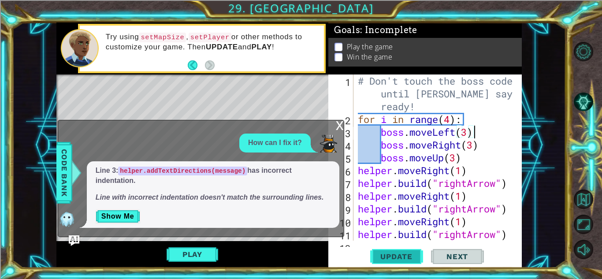
click at [382, 259] on span "Update" at bounding box center [396, 256] width 50 height 9
click at [206, 254] on button "Play" at bounding box center [193, 254] width 52 height 17
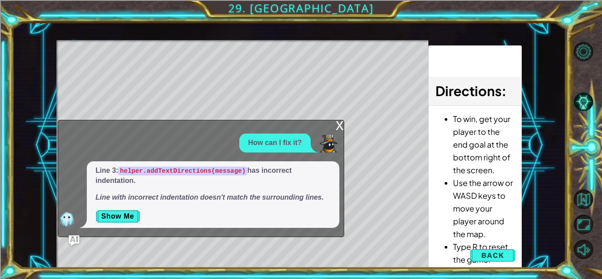
click at [336, 129] on div "x" at bounding box center [340, 124] width 8 height 9
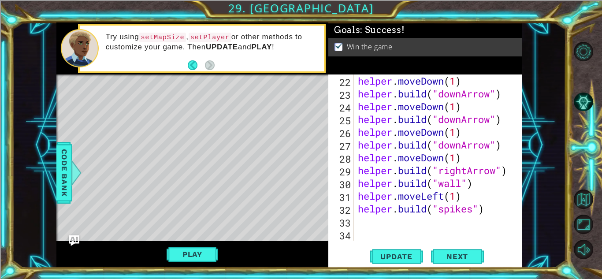
scroll to position [294, 0]
click at [391, 218] on div "helper . moveDown ( 1 ) helper . build ( "downArrow" ) helper . moveDown ( 1 ) …" at bounding box center [436, 170] width 161 height 192
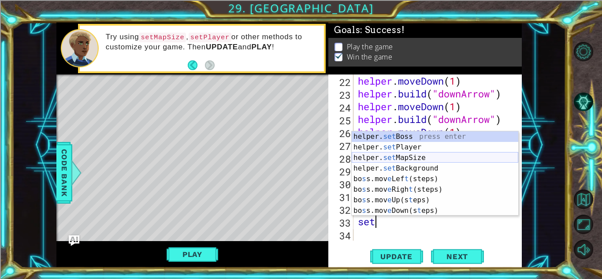
click at [407, 155] on div "helper. set Boss press enter helper. set Player press enter helper. set MapSize…" at bounding box center [435, 184] width 167 height 106
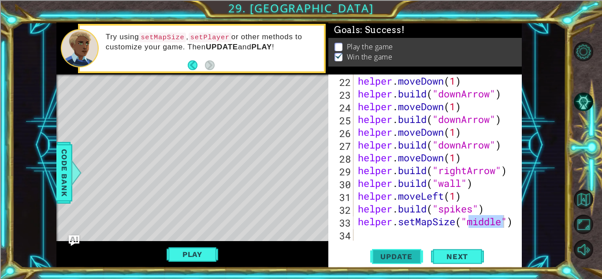
click at [415, 258] on span "Update" at bounding box center [396, 256] width 50 height 9
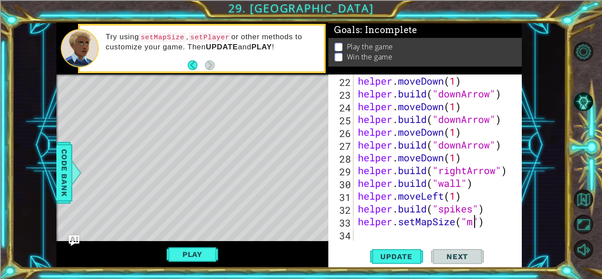
scroll to position [0, 5]
type textarea "helper.setMapSize("middle")"
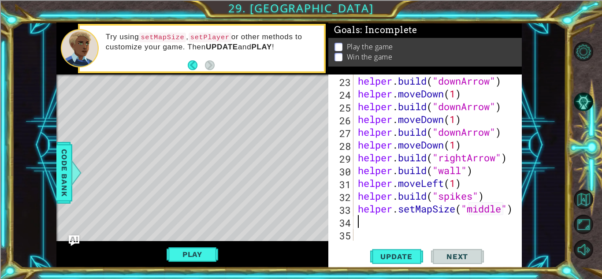
scroll to position [307, 0]
click at [409, 255] on span "Update" at bounding box center [396, 256] width 50 height 9
click at [193, 255] on button "Play" at bounding box center [193, 254] width 52 height 17
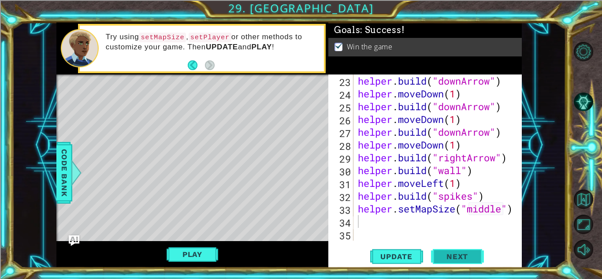
click at [455, 251] on button "Next" at bounding box center [457, 258] width 53 height 19
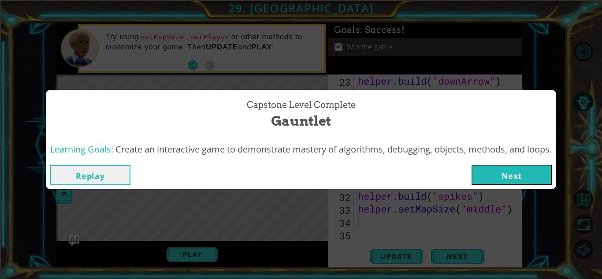
click at [496, 175] on button "Next" at bounding box center [511, 175] width 80 height 20
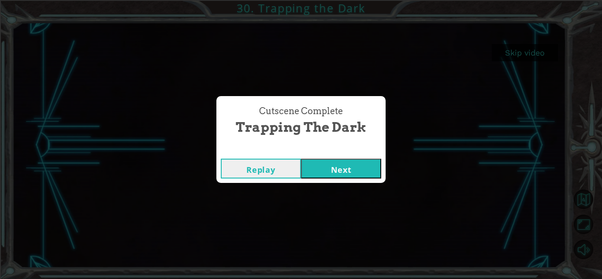
click at [361, 163] on button "Next" at bounding box center [341, 169] width 80 height 20
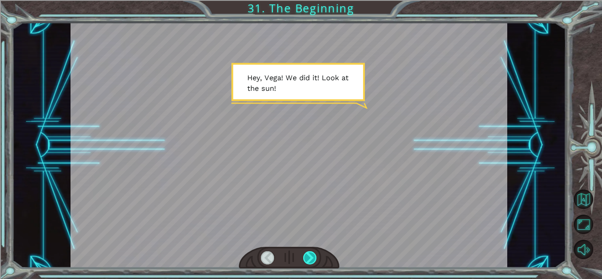
click at [311, 260] on div at bounding box center [310, 257] width 14 height 13
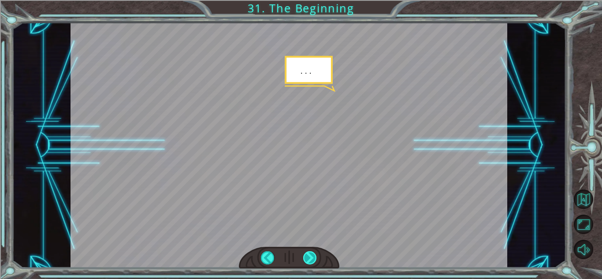
click at [310, 260] on div at bounding box center [310, 257] width 14 height 13
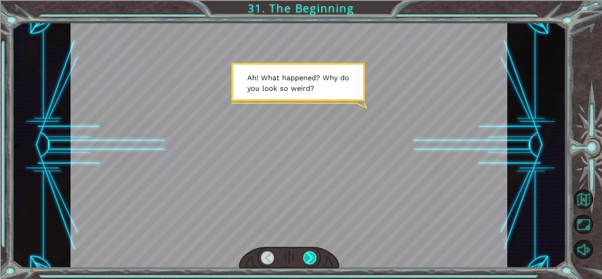
click at [310, 260] on div at bounding box center [310, 257] width 14 height 13
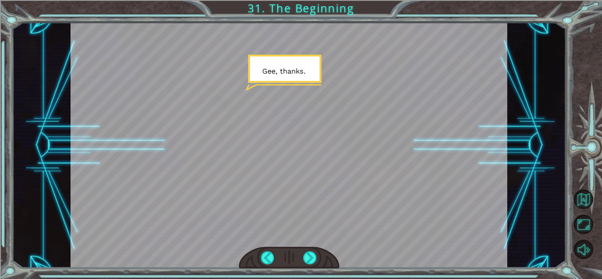
click at [314, 264] on div at bounding box center [289, 258] width 100 height 22
click at [312, 259] on div at bounding box center [310, 257] width 14 height 13
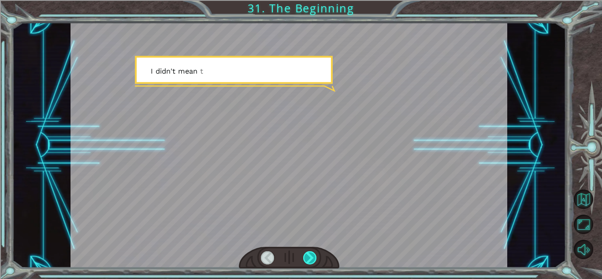
click at [312, 259] on div at bounding box center [310, 257] width 14 height 13
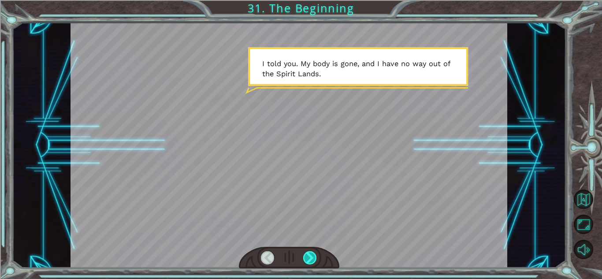
click at [313, 259] on div at bounding box center [310, 257] width 14 height 13
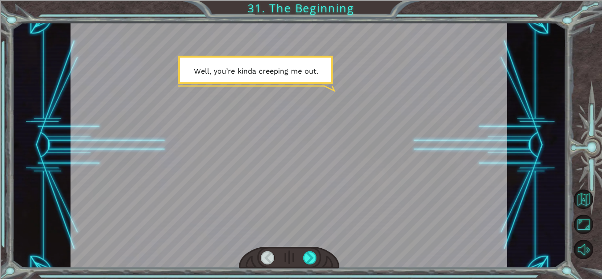
click at [316, 259] on div at bounding box center [289, 258] width 100 height 22
click at [306, 258] on div at bounding box center [310, 257] width 14 height 13
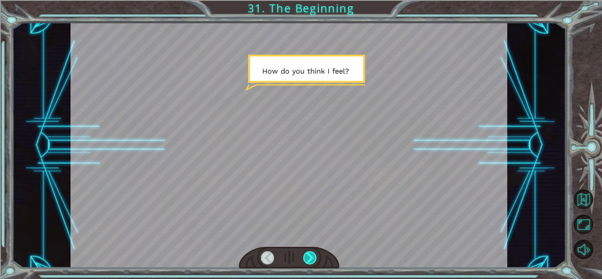
click at [308, 258] on div at bounding box center [310, 257] width 14 height 13
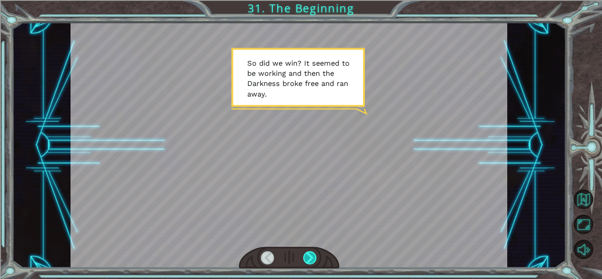
click at [310, 258] on div at bounding box center [310, 257] width 14 height 13
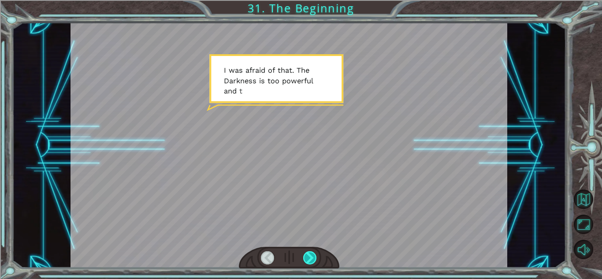
click at [314, 258] on div at bounding box center [310, 257] width 14 height 13
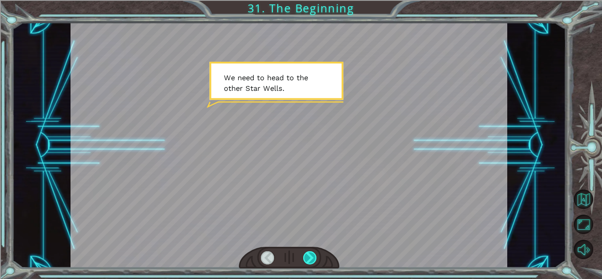
click at [314, 258] on div at bounding box center [310, 257] width 14 height 13
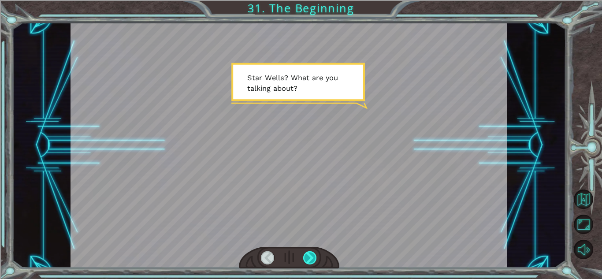
click at [314, 260] on div at bounding box center [310, 257] width 14 height 13
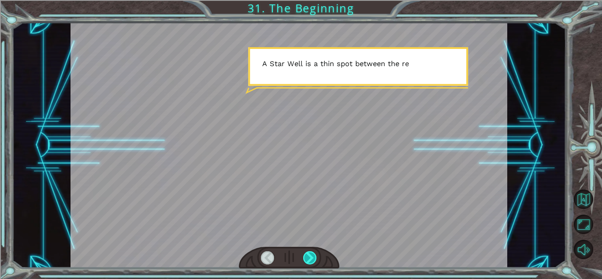
click at [314, 260] on div at bounding box center [310, 257] width 14 height 13
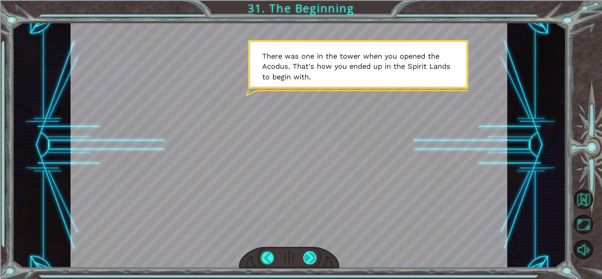
click at [311, 258] on div at bounding box center [310, 257] width 14 height 13
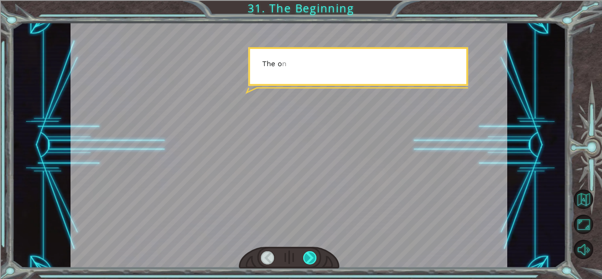
click at [311, 258] on div at bounding box center [310, 257] width 14 height 13
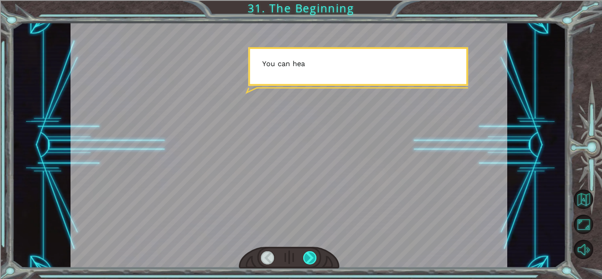
click at [311, 258] on div at bounding box center [310, 257] width 14 height 13
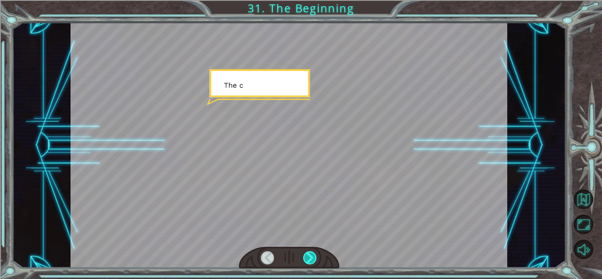
click at [311, 258] on div at bounding box center [310, 257] width 14 height 13
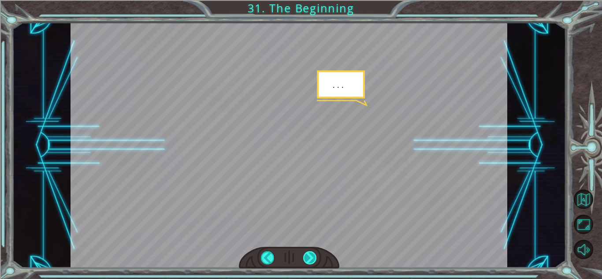
click at [311, 258] on div at bounding box center [310, 257] width 14 height 13
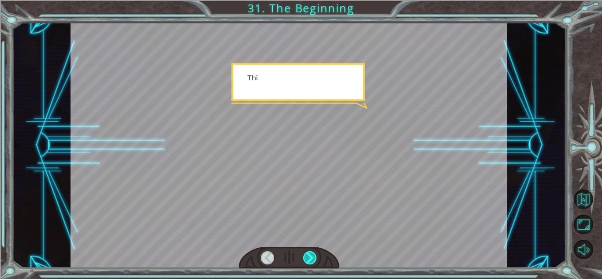
click at [311, 258] on div at bounding box center [310, 257] width 14 height 13
click at [310, 259] on div at bounding box center [310, 257] width 14 height 13
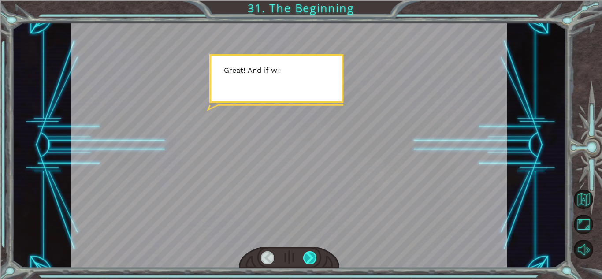
click at [311, 260] on div at bounding box center [310, 257] width 14 height 13
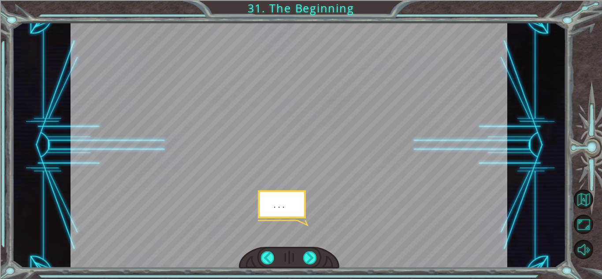
click at [318, 262] on div at bounding box center [289, 258] width 100 height 22
click at [311, 259] on div at bounding box center [310, 257] width 14 height 13
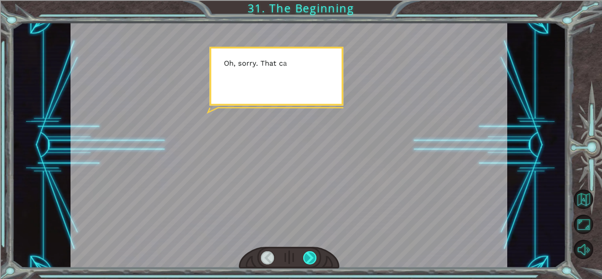
click at [314, 259] on div at bounding box center [310, 257] width 14 height 13
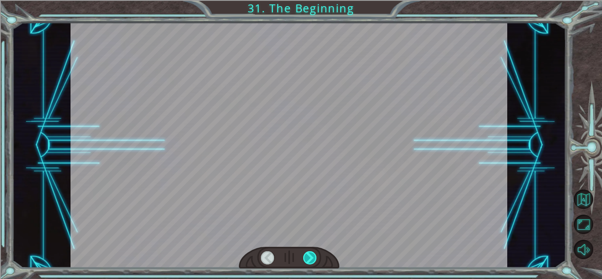
click at [314, 259] on div at bounding box center [310, 257] width 14 height 13
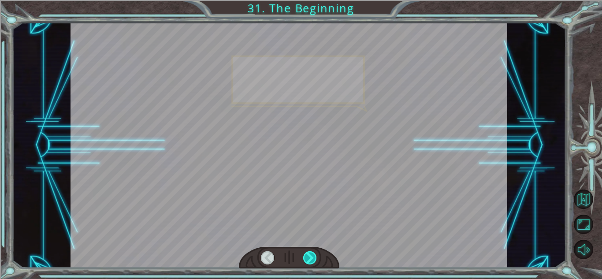
click at [314, 259] on div at bounding box center [310, 257] width 14 height 13
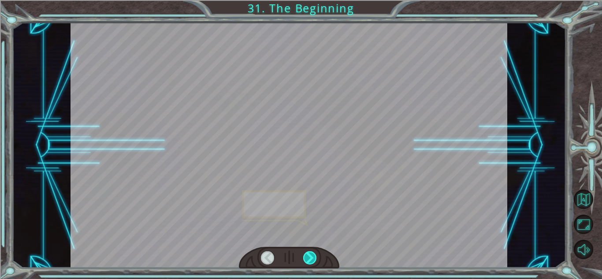
click at [314, 259] on div at bounding box center [310, 257] width 14 height 13
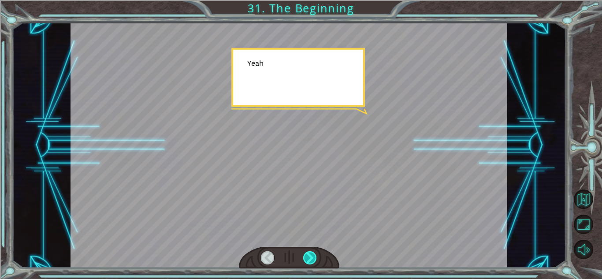
click at [314, 259] on div at bounding box center [310, 257] width 14 height 13
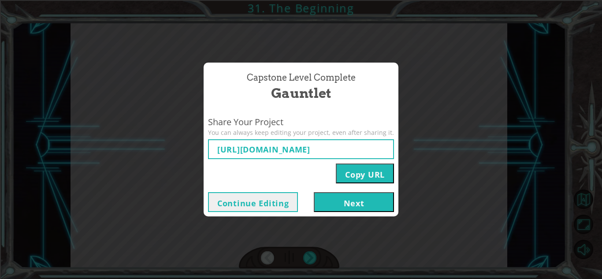
click at [348, 168] on button "Copy URL" at bounding box center [365, 173] width 58 height 20
click at [313, 102] on span "Gauntlet" at bounding box center [301, 93] width 60 height 19
click at [354, 195] on button "Next" at bounding box center [354, 202] width 80 height 20
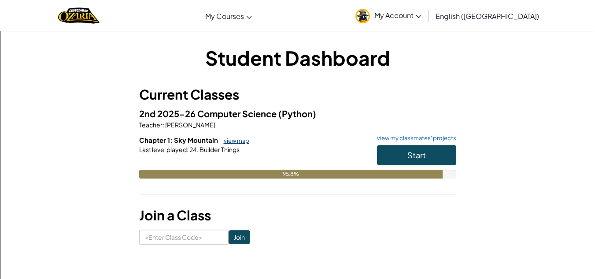
click at [240, 139] on link "view map" at bounding box center [234, 140] width 30 height 7
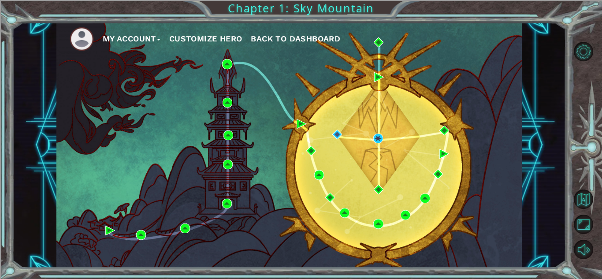
click at [275, 44] on button "Back to Dashboard" at bounding box center [295, 38] width 89 height 13
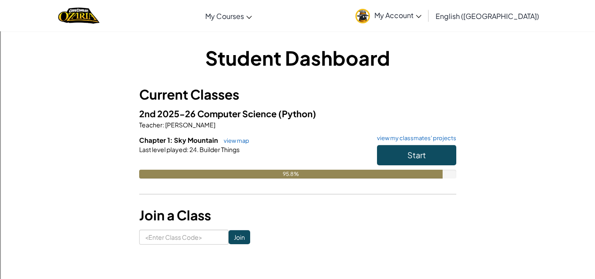
click at [245, 59] on h1 "Student Dashboard" at bounding box center [297, 57] width 317 height 27
click at [160, 41] on div "Student Dashboard Current Classes 2nd 2025-26 Computer Science (Python) Teacher…" at bounding box center [297, 144] width 515 height 227
click at [423, 141] on h6 "Chapter 1: Sky Mountain view map view my classmates' projects" at bounding box center [297, 140] width 317 height 10
click at [415, 140] on link "view my classmates' projects" at bounding box center [415, 138] width 84 height 6
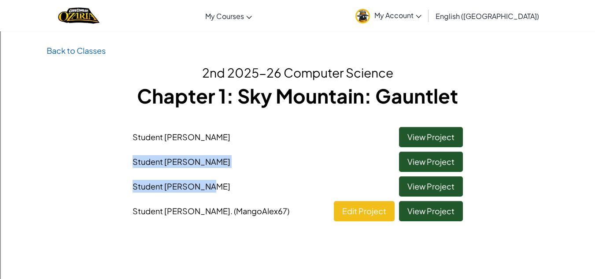
drag, startPoint x: 372, startPoint y: 142, endPoint x: 261, endPoint y: 172, distance: 114.7
click at [261, 172] on div "Student Allizandra Flores View Project Student Braxton Auker View Project Stude…" at bounding box center [297, 171] width 515 height 99
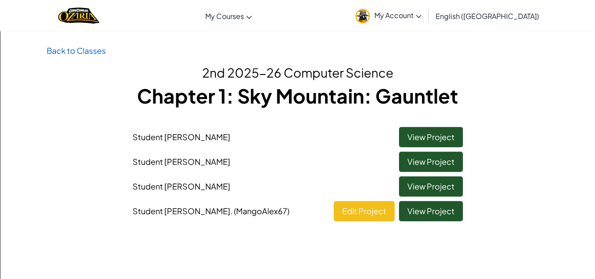
click at [155, 145] on li "Student Allizandra Flores View Project" at bounding box center [298, 134] width 344 height 25
